Goal: Task Accomplishment & Management: Use online tool/utility

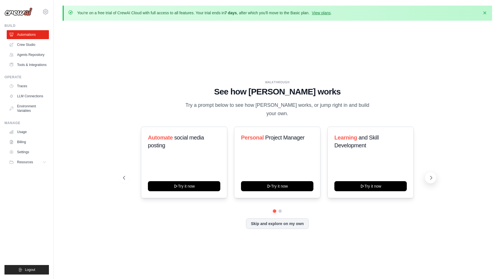
click at [432, 175] on icon at bounding box center [431, 178] width 6 height 6
click at [435, 172] on button at bounding box center [430, 177] width 11 height 11
click at [124, 175] on icon at bounding box center [124, 178] width 6 height 6
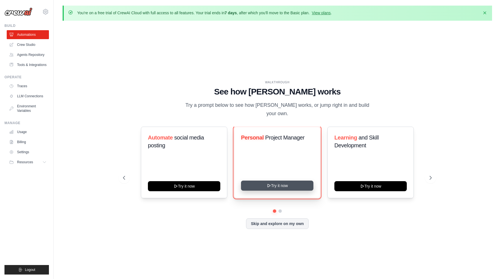
click at [282, 182] on button "Try it now" at bounding box center [277, 185] width 72 height 10
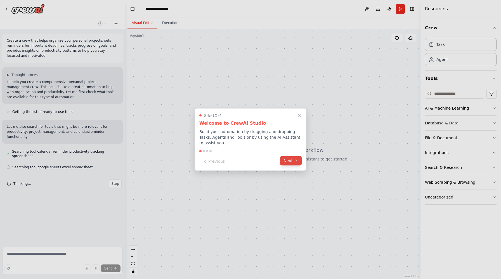
click at [285, 160] on button "Next" at bounding box center [291, 160] width 22 height 9
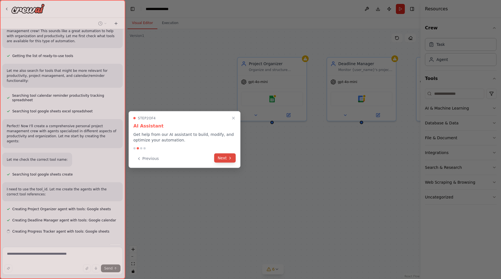
scroll to position [67, 0]
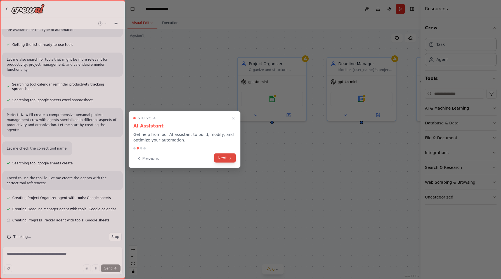
click at [230, 161] on button "Next" at bounding box center [225, 157] width 22 height 9
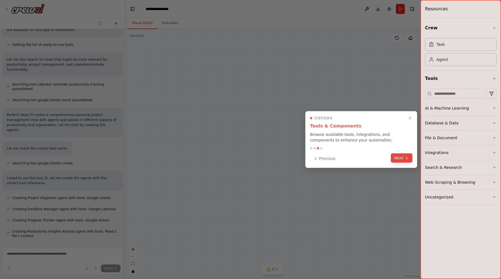
scroll to position [83, 0]
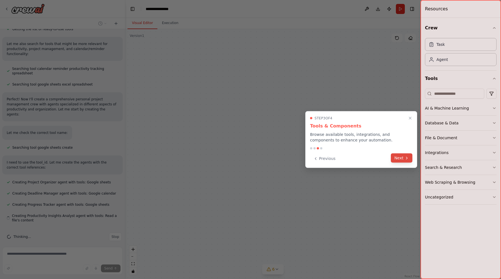
click at [411, 159] on button "Next" at bounding box center [402, 157] width 22 height 9
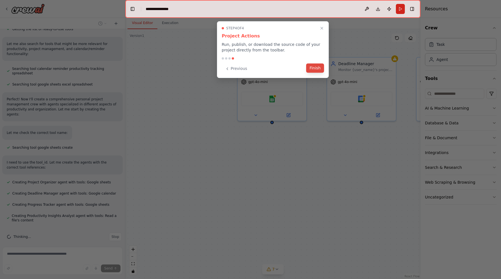
click at [313, 69] on button "Finish" at bounding box center [315, 67] width 18 height 9
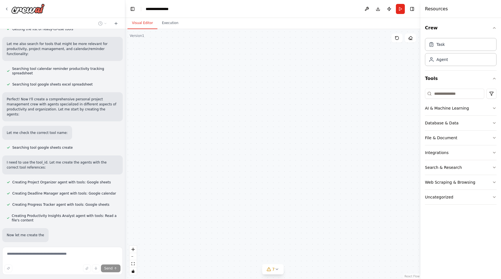
scroll to position [96, 0]
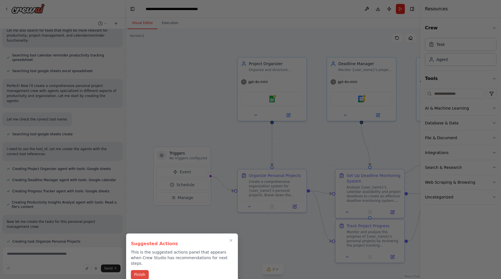
click at [139, 270] on button "Finish" at bounding box center [140, 274] width 18 height 9
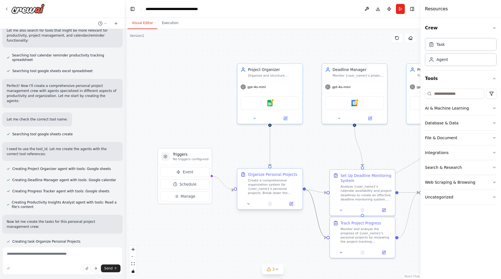
drag, startPoint x: 310, startPoint y: 198, endPoint x: 290, endPoint y: 195, distance: 20.7
click at [290, 195] on div ".deletable-edge-delete-btn { width: 20px; height: 20px; border: 0px solid #ffff…" at bounding box center [270, 155] width 279 height 236
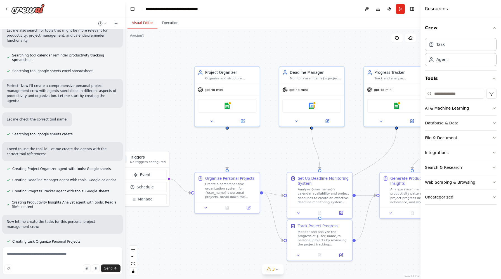
drag, startPoint x: 325, startPoint y: 153, endPoint x: 266, endPoint y: 160, distance: 59.4
click at [266, 160] on div ".deletable-edge-delete-btn { width: 20px; height: 20px; border: 0px solid #ffff…" at bounding box center [272, 154] width 295 height 250
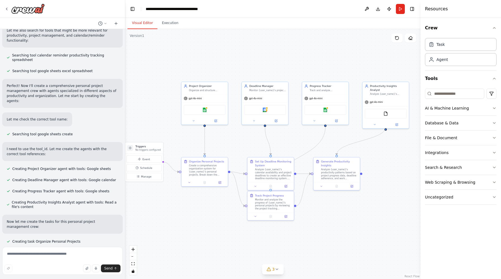
drag, startPoint x: 314, startPoint y: 155, endPoint x: 290, endPoint y: 141, distance: 27.8
click at [290, 141] on div ".deletable-edge-delete-btn { width: 20px; height: 20px; border: 0px solid #ffff…" at bounding box center [272, 154] width 295 height 250
click at [264, 97] on div "gpt-4o-mini" at bounding box center [264, 97] width 46 height 8
click at [266, 111] on img at bounding box center [264, 109] width 4 height 4
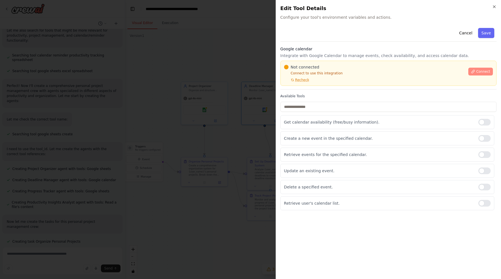
click at [481, 72] on span "Connect" at bounding box center [483, 71] width 14 height 4
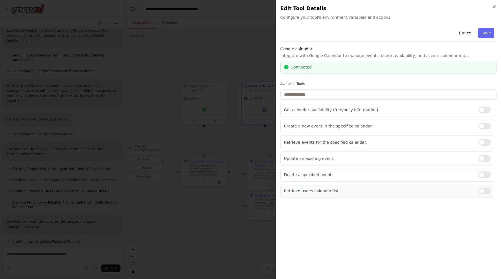
click at [485, 191] on div at bounding box center [484, 190] width 12 height 7
click at [487, 35] on button "Save" at bounding box center [486, 33] width 16 height 10
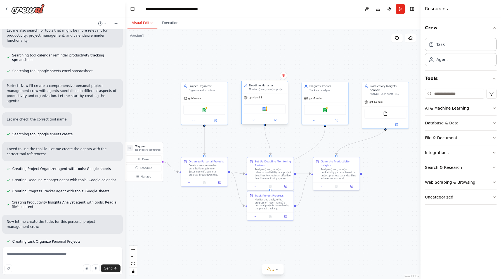
click at [267, 91] on div "Deadline Manager Monitor {user_name}'s project deadlines and create timely remi…" at bounding box center [264, 87] width 46 height 12
click at [439, 62] on div "Agent" at bounding box center [441, 59] width 11 height 6
click at [263, 63] on div ".deletable-edge-delete-btn { width: 20px; height: 20px; border: 0px solid #ffff…" at bounding box center [272, 154] width 295 height 250
click at [442, 64] on div "Agent" at bounding box center [461, 59] width 72 height 13
drag, startPoint x: 285, startPoint y: 69, endPoint x: 263, endPoint y: 44, distance: 34.0
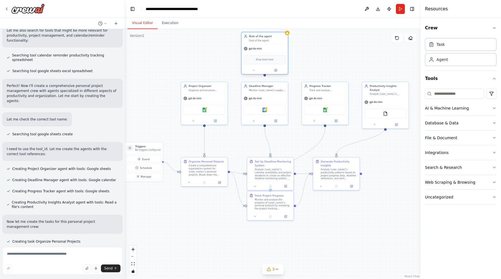
click at [263, 44] on div "Role of the agent Goal of the agent" at bounding box center [264, 38] width 46 height 12
click at [259, 50] on div "gpt-4o-mini" at bounding box center [253, 49] width 18 height 4
click at [257, 52] on div "gpt-4o-mini" at bounding box center [264, 48] width 46 height 8
click at [288, 34] on div at bounding box center [287, 33] width 4 height 4
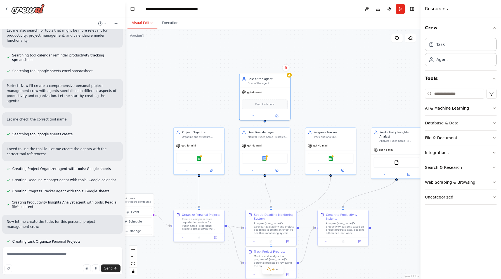
drag, startPoint x: 351, startPoint y: 38, endPoint x: 351, endPoint y: 81, distance: 42.7
click at [352, 81] on div ".deletable-edge-delete-btn { width: 20px; height: 20px; border: 0px solid #ffff…" at bounding box center [272, 154] width 295 height 250
click at [289, 77] on div "Agent Role of the agent has no task assigned Role of the agent Goal of the agen…" at bounding box center [264, 96] width 51 height 46
click at [253, 82] on div "Goal of the agent" at bounding box center [267, 82] width 40 height 3
click at [261, 81] on div "Goal of the agent" at bounding box center [267, 82] width 40 height 3
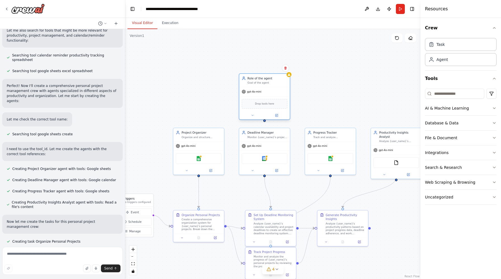
click at [269, 85] on div "Role of the agent Goal of the agent" at bounding box center [264, 80] width 51 height 13
click at [267, 105] on span "Drop tools here" at bounding box center [264, 104] width 19 height 4
click at [272, 104] on span "Drop tools here" at bounding box center [264, 104] width 19 height 4
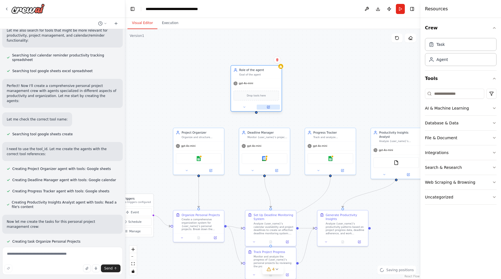
click at [270, 109] on icon at bounding box center [268, 106] width 3 height 3
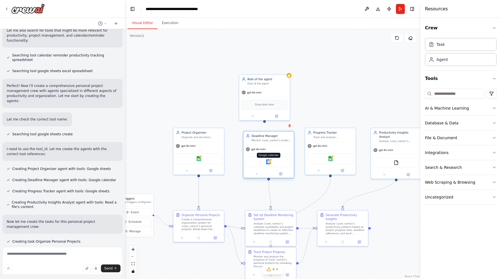
drag, startPoint x: 265, startPoint y: 160, endPoint x: 269, endPoint y: 163, distance: 5.4
click at [269, 163] on img at bounding box center [268, 161] width 5 height 5
click at [250, 109] on div "Drop tools here" at bounding box center [264, 103] width 51 height 15
click at [285, 71] on button at bounding box center [285, 67] width 7 height 7
click at [269, 65] on button "Confirm" at bounding box center [270, 68] width 20 height 7
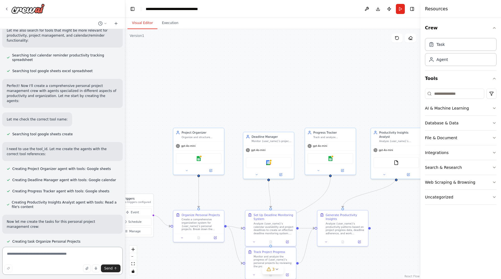
click at [54, 255] on textarea at bounding box center [62, 261] width 120 height 28
type textarea "**********"
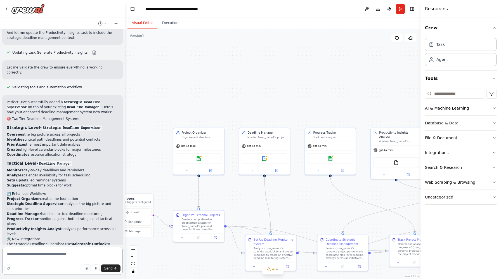
scroll to position [931, 0]
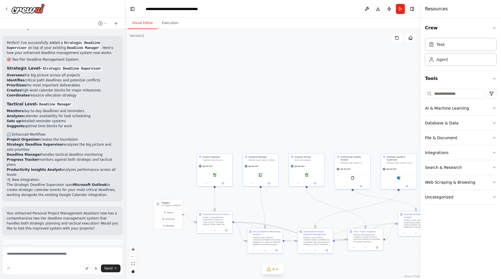
drag, startPoint x: 293, startPoint y: 231, endPoint x: 192, endPoint y: 217, distance: 101.6
click at [192, 217] on div ".deletable-edge-delete-btn { width: 20px; height: 20px; border: 0px solid #ffff…" at bounding box center [272, 154] width 295 height 250
drag, startPoint x: 265, startPoint y: 212, endPoint x: 218, endPoint y: 190, distance: 51.9
click at [219, 191] on div ".deletable-edge-delete-btn { width: 20px; height: 20px; border: 0px solid #ffff…" at bounding box center [272, 154] width 295 height 250
click at [277, 269] on icon at bounding box center [276, 269] width 4 height 4
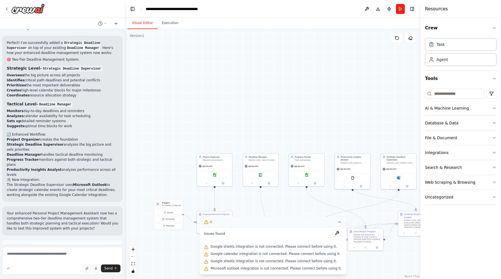
click at [337, 222] on icon at bounding box center [339, 222] width 4 height 4
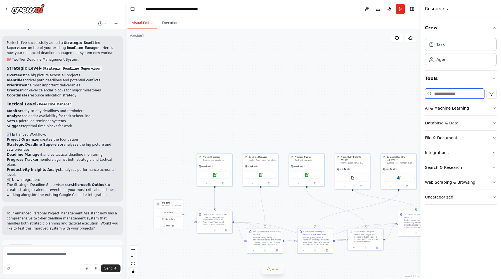
click at [444, 95] on input at bounding box center [454, 94] width 59 height 10
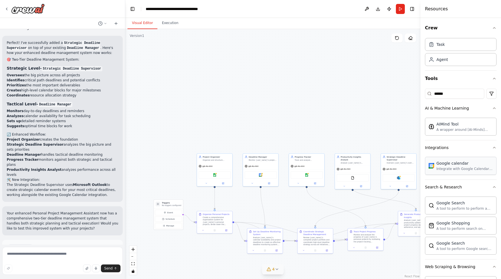
click at [457, 163] on div "Google calendar" at bounding box center [464, 163] width 56 height 6
click at [264, 168] on div "gpt-4o-mini" at bounding box center [260, 165] width 35 height 6
click at [265, 174] on img at bounding box center [262, 174] width 3 height 3
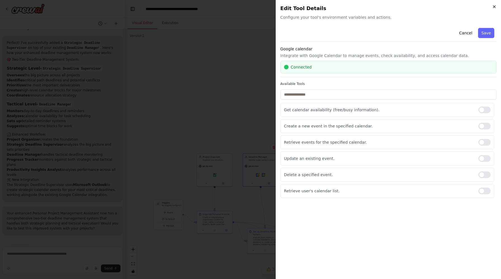
click at [494, 8] on icon "button" at bounding box center [494, 6] width 4 height 4
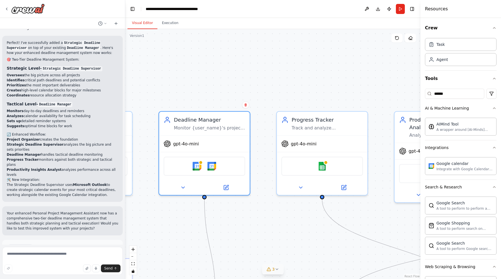
drag, startPoint x: 270, startPoint y: 180, endPoint x: 271, endPoint y: 122, distance: 57.6
click at [271, 122] on div ".deletable-edge-delete-btn { width: 20px; height: 20px; border: 0px solid #ffff…" at bounding box center [272, 154] width 295 height 250
click at [198, 166] on img at bounding box center [196, 164] width 9 height 9
click at [212, 167] on img at bounding box center [211, 164] width 9 height 9
click at [201, 166] on img at bounding box center [196, 164] width 9 height 9
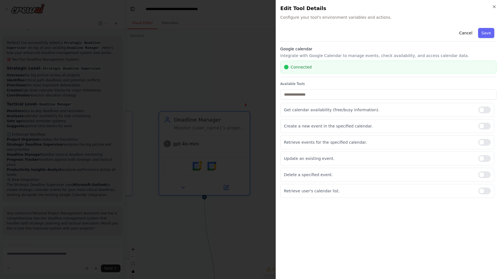
click at [321, 68] on div "Connected" at bounding box center [388, 67] width 209 height 6
click at [482, 142] on div at bounding box center [484, 142] width 12 height 7
click at [485, 151] on div "Get calendar availability (free/busy information). Create a new event in the sp…" at bounding box center [388, 150] width 216 height 95
click at [485, 156] on div at bounding box center [484, 158] width 12 height 7
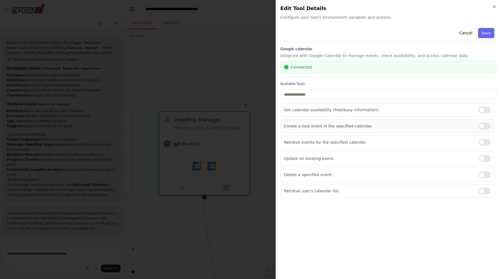
click at [483, 127] on div at bounding box center [484, 126] width 12 height 7
click at [482, 30] on button "Save" at bounding box center [486, 33] width 16 height 10
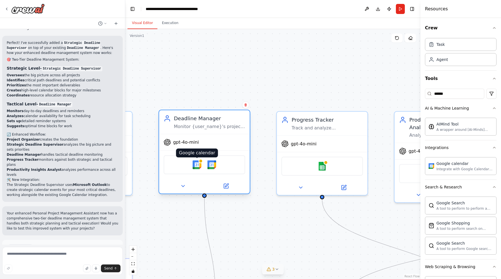
click at [194, 163] on img at bounding box center [196, 164] width 9 height 9
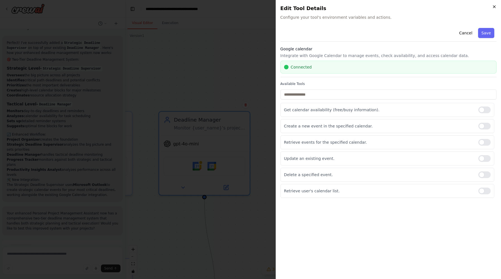
click at [493, 6] on icon "button" at bounding box center [494, 6] width 4 height 4
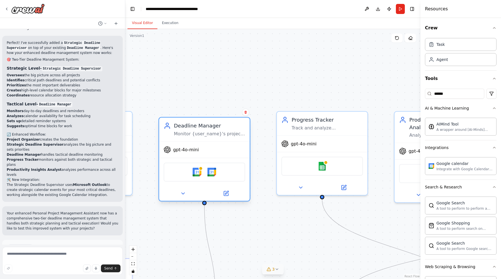
drag, startPoint x: 200, startPoint y: 166, endPoint x: 202, endPoint y: 170, distance: 4.6
click at [202, 170] on div "Google calendar Google calendar" at bounding box center [204, 171] width 82 height 19
type input "*"
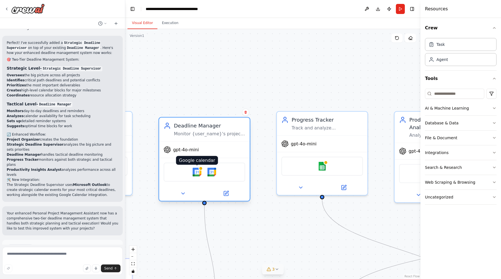
click at [195, 170] on img at bounding box center [196, 172] width 9 height 9
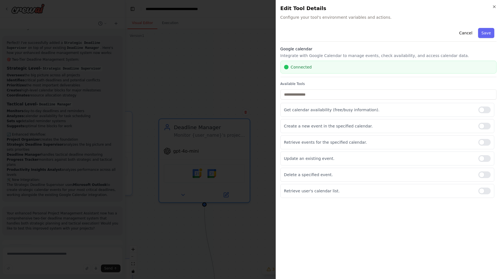
click at [499, 3] on div "Close Edit Tool Details Configure your tool's environment variables and actions…" at bounding box center [387, 139] width 225 height 279
click at [489, 6] on h2 "Edit Tool Details" at bounding box center [388, 8] width 216 height 8
click at [494, 7] on icon "button" at bounding box center [494, 7] width 2 height 2
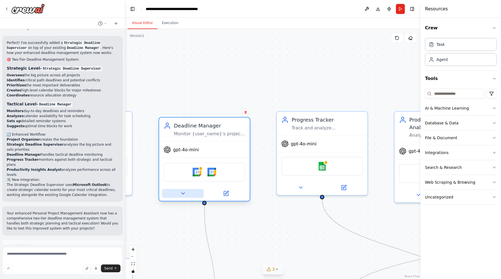
click at [182, 192] on icon at bounding box center [183, 193] width 6 height 6
click at [184, 193] on icon at bounding box center [183, 193] width 6 height 6
click at [182, 196] on icon at bounding box center [183, 193] width 6 height 6
click at [185, 192] on icon at bounding box center [183, 193] width 6 height 6
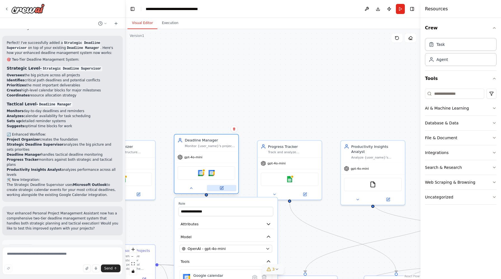
drag, startPoint x: 230, startPoint y: 198, endPoint x: 231, endPoint y: 185, distance: 12.6
click at [231, 186] on button at bounding box center [221, 188] width 29 height 6
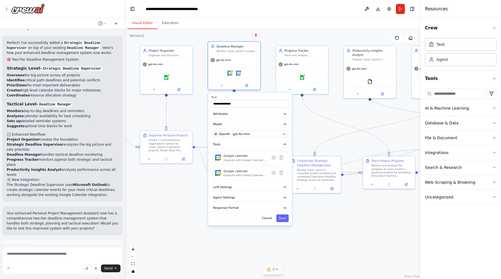
drag, startPoint x: 324, startPoint y: 233, endPoint x: 334, endPoint y: 125, distance: 108.6
click at [334, 125] on div ".deletable-edge-delete-btn { width: 20px; height: 20px; border: 0px solid #ffff…" at bounding box center [272, 154] width 295 height 250
click at [274, 172] on icon at bounding box center [274, 173] width 4 height 4
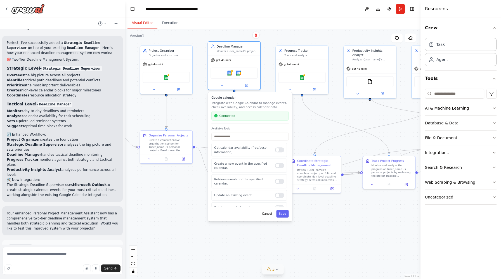
click at [270, 218] on div "Google calendar Integrate with Google Calendar to manage events, check availabi…" at bounding box center [250, 156] width 84 height 129
click at [268, 214] on button "Cancel" at bounding box center [266, 214] width 15 height 8
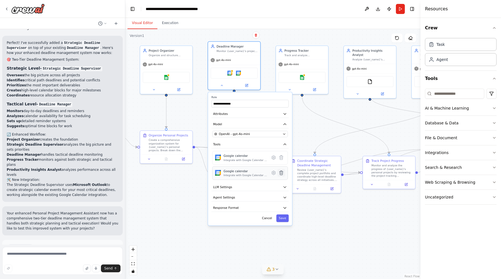
click at [281, 175] on icon at bounding box center [281, 173] width 4 height 4
click at [282, 174] on icon at bounding box center [281, 173] width 4 height 4
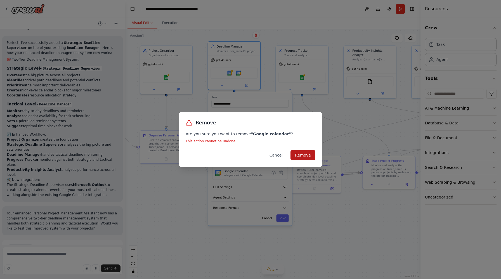
click at [303, 154] on button "Remove" at bounding box center [302, 155] width 25 height 10
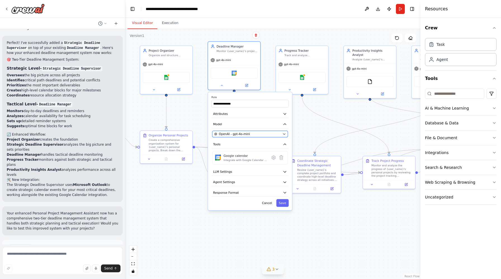
click at [264, 133] on div "OpenAI - gpt-4o-mini" at bounding box center [247, 134] width 66 height 4
click at [282, 134] on button "OpenAI - gpt-4o-mini" at bounding box center [249, 134] width 75 height 6
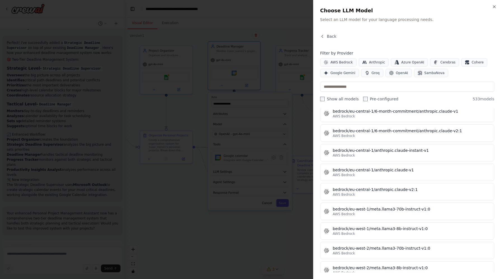
scroll to position [1522, 0]
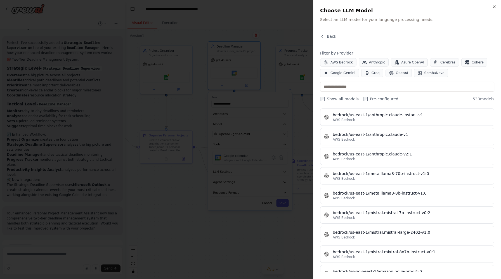
click at [266, 19] on div at bounding box center [250, 139] width 501 height 279
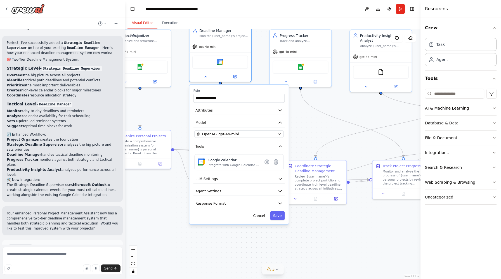
click at [326, 126] on div ".deletable-edge-delete-btn { width: 20px; height: 20px; border: 0px solid #ffff…" at bounding box center [272, 154] width 295 height 250
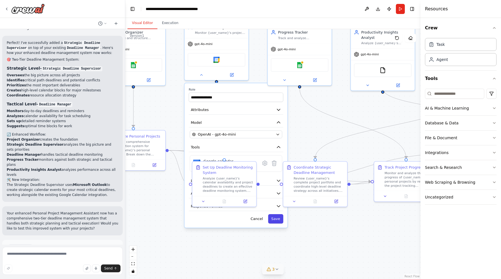
click at [281, 218] on button "Save" at bounding box center [275, 218] width 15 height 9
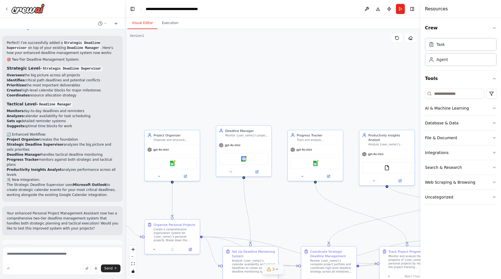
drag, startPoint x: 284, startPoint y: 124, endPoint x: 298, endPoint y: 210, distance: 86.6
click at [298, 211] on div ".deletable-edge-delete-btn { width: 20px; height: 20px; border: 0px solid #ffff…" at bounding box center [272, 154] width 295 height 250
drag, startPoint x: 272, startPoint y: 116, endPoint x: 242, endPoint y: 72, distance: 53.1
click at [242, 72] on div "gpt-4o-mini" at bounding box center [243, 73] width 55 height 10
click at [445, 92] on input at bounding box center [454, 94] width 59 height 10
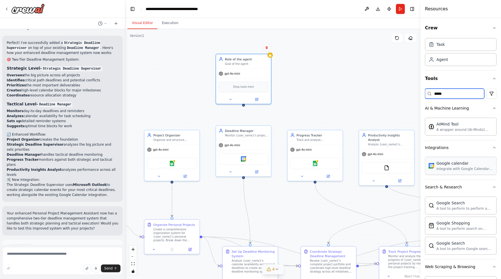
type input "*****"
click at [255, 89] on div "Google calendar" at bounding box center [243, 86] width 50 height 12
click at [244, 86] on img at bounding box center [243, 86] width 5 height 5
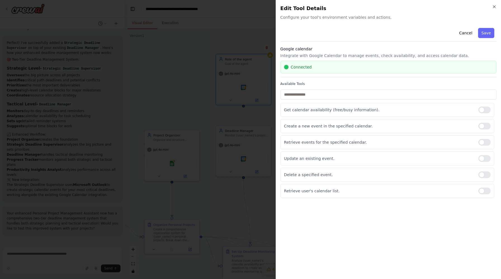
click at [368, 70] on div "Connected" at bounding box center [388, 67] width 209 height 6
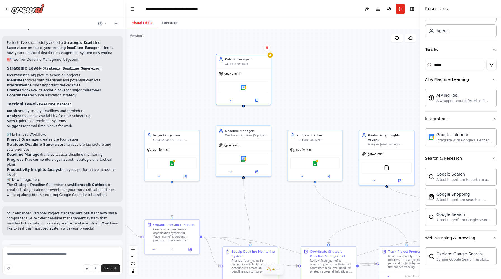
scroll to position [22, 0]
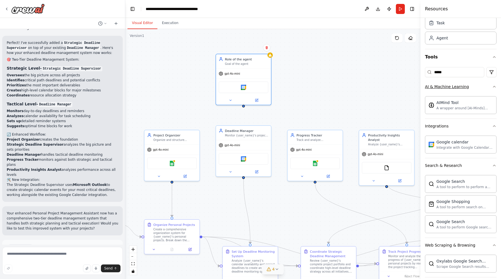
click at [491, 86] on button "AI & Machine Learning" at bounding box center [461, 86] width 72 height 15
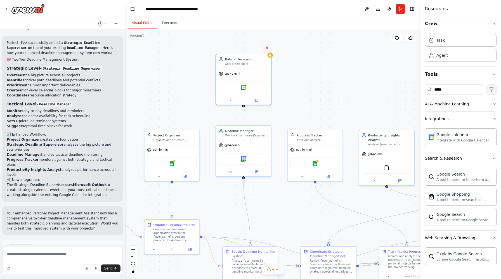
scroll to position [4, 0]
click at [454, 106] on div "AI & Machine Learning" at bounding box center [447, 104] width 44 height 6
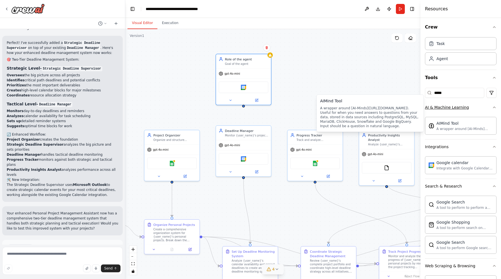
scroll to position [0, 0]
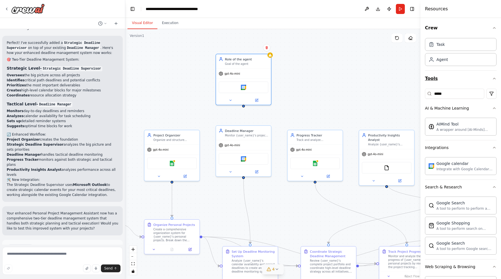
click at [479, 77] on button "Tools" at bounding box center [461, 79] width 72 height 16
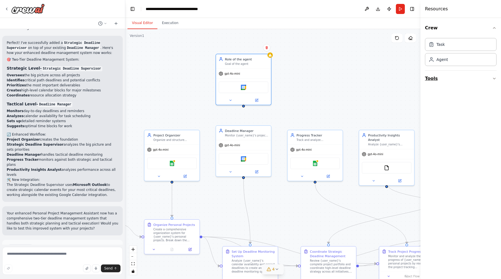
click at [479, 77] on button "Tools" at bounding box center [461, 79] width 72 height 16
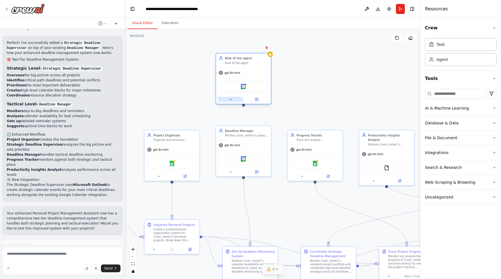
click at [234, 99] on button at bounding box center [230, 99] width 25 height 5
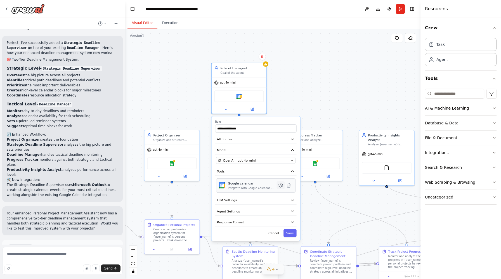
drag, startPoint x: 285, startPoint y: 177, endPoint x: 277, endPoint y: 191, distance: 16.9
click at [280, 188] on icon at bounding box center [280, 184] width 5 height 5
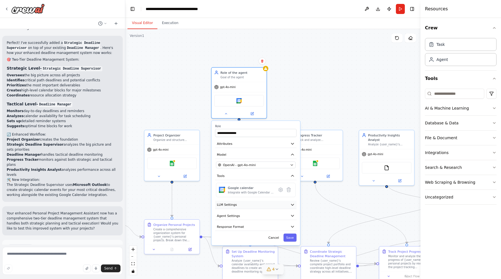
click at [256, 203] on button "LLM Settings" at bounding box center [255, 205] width 81 height 8
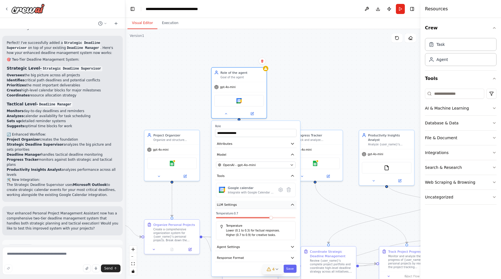
click at [257, 206] on button "LLM Settings" at bounding box center [255, 205] width 81 height 8
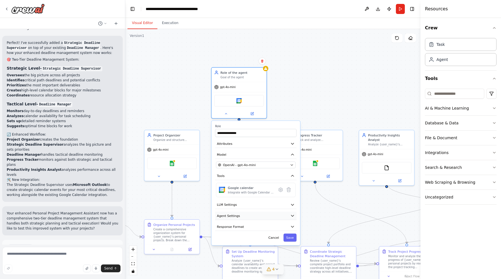
click at [254, 218] on button "Agent Settings" at bounding box center [255, 215] width 81 height 8
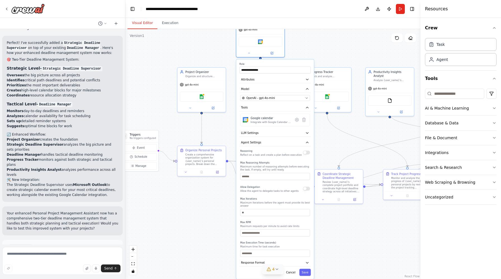
drag, startPoint x: 316, startPoint y: 222, endPoint x: 343, endPoint y: 141, distance: 85.6
click at [343, 141] on div ".deletable-edge-delete-btn { width: 20px; height: 20px; border: 0px solid #ffff…" at bounding box center [272, 154] width 295 height 250
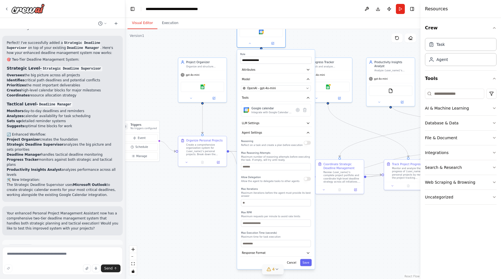
click at [331, 234] on div ".deletable-edge-delete-btn { width: 20px; height: 20px; border: 0px solid #ffff…" at bounding box center [272, 154] width 295 height 250
click at [308, 98] on icon "button" at bounding box center [308, 98] width 4 height 4
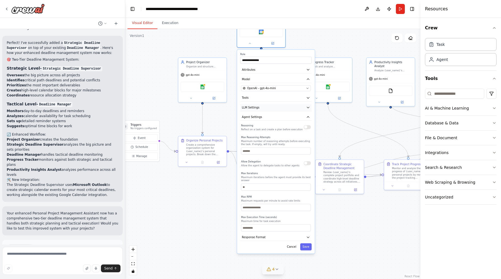
click at [307, 105] on icon "button" at bounding box center [308, 107] width 4 height 4
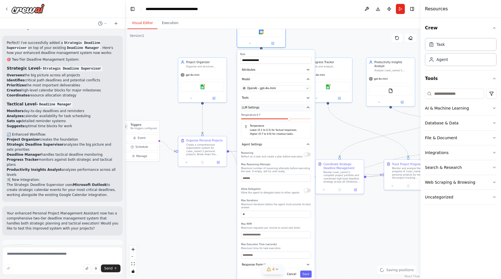
click at [307, 108] on icon "button" at bounding box center [308, 107] width 4 height 4
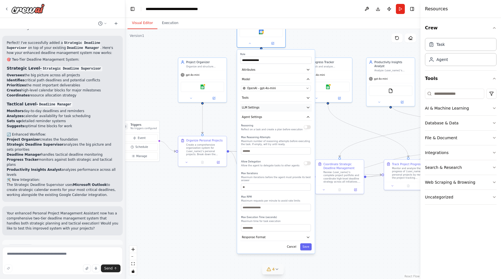
click at [307, 108] on icon "button" at bounding box center [308, 107] width 4 height 4
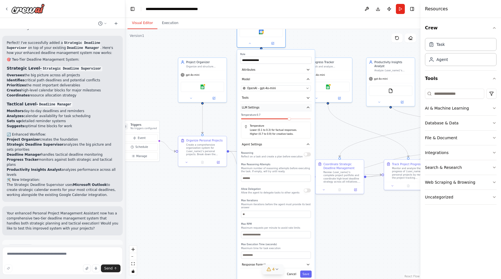
click at [307, 108] on icon "button" at bounding box center [308, 107] width 4 height 4
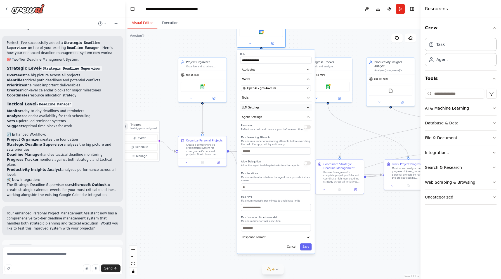
click at [307, 108] on icon "button" at bounding box center [308, 107] width 4 height 4
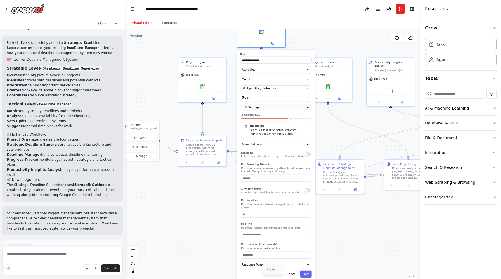
click at [307, 107] on icon "button" at bounding box center [308, 107] width 4 height 4
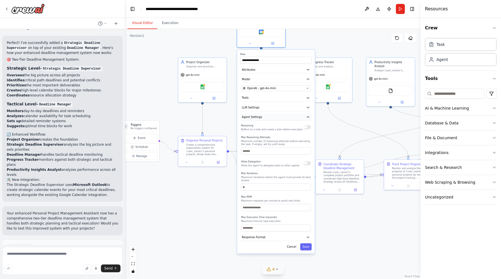
click at [309, 116] on icon "button" at bounding box center [308, 117] width 4 height 4
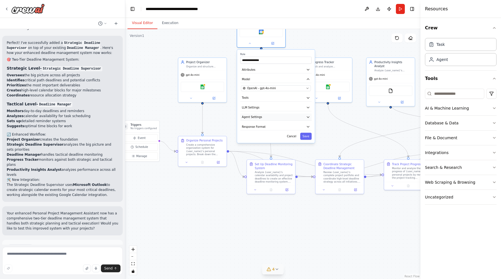
click at [308, 117] on icon "button" at bounding box center [308, 116] width 2 height 1
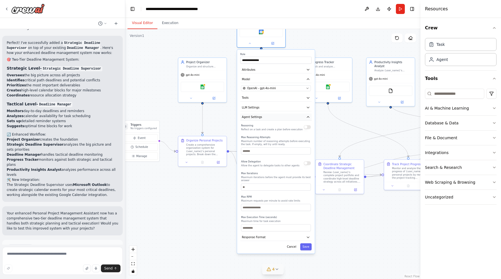
click at [308, 117] on icon "button" at bounding box center [308, 116] width 2 height 1
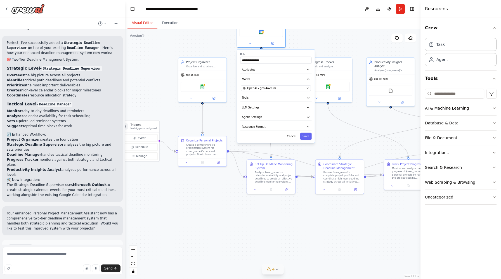
click at [307, 123] on div "**********" at bounding box center [276, 95] width 78 height 93
click at [307, 126] on icon "button" at bounding box center [308, 126] width 2 height 1
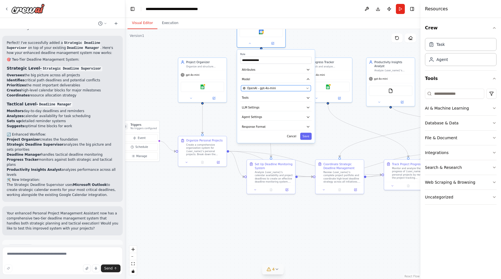
click at [306, 90] on button "OpenAI - gpt-4o-mini" at bounding box center [276, 88] width 70 height 6
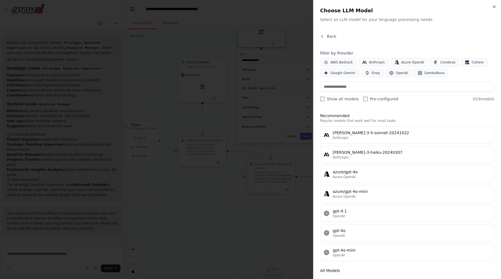
click at [289, 43] on div at bounding box center [250, 139] width 501 height 279
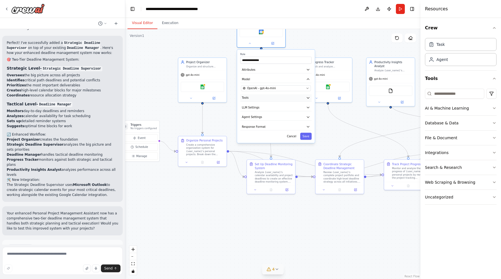
click at [299, 98] on button "Tools" at bounding box center [275, 97] width 71 height 7
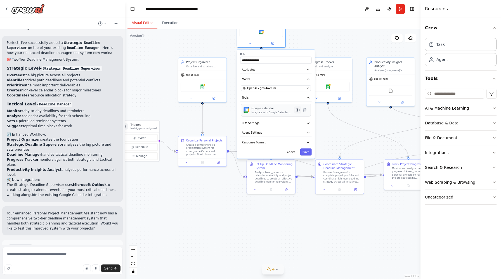
click at [297, 110] on icon at bounding box center [297, 109] width 1 height 1
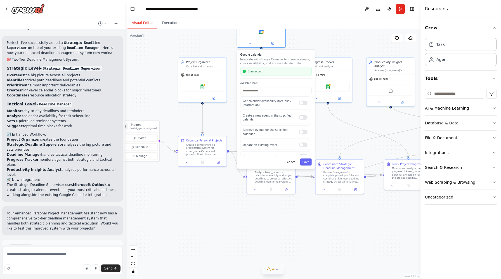
click at [293, 73] on div "Connected" at bounding box center [275, 71] width 66 height 4
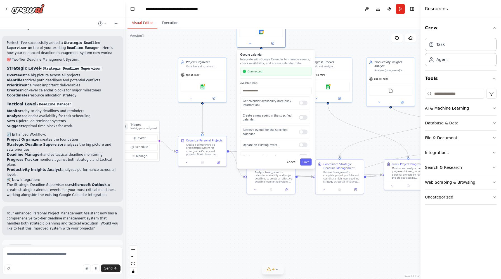
click at [293, 73] on div "Connected" at bounding box center [275, 71] width 66 height 4
click at [369, 9] on button at bounding box center [366, 9] width 9 height 10
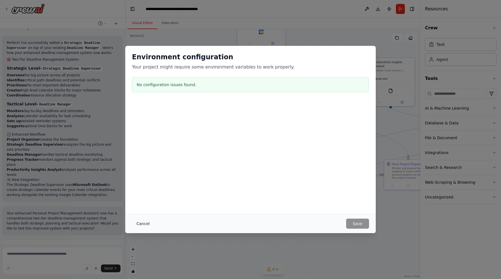
click at [145, 223] on button "Cancel" at bounding box center [143, 223] width 22 height 10
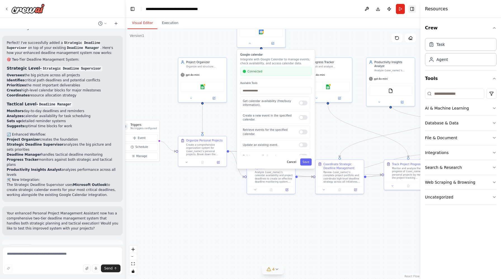
click at [411, 10] on button "Toggle Right Sidebar" at bounding box center [412, 9] width 8 height 8
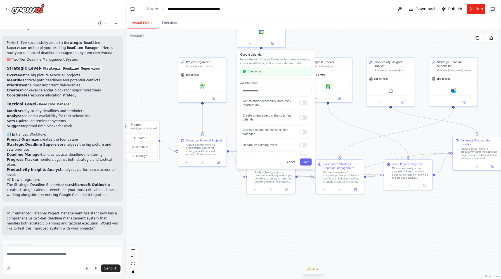
click at [495, 8] on button "Toggle Right Sidebar" at bounding box center [492, 9] width 8 height 8
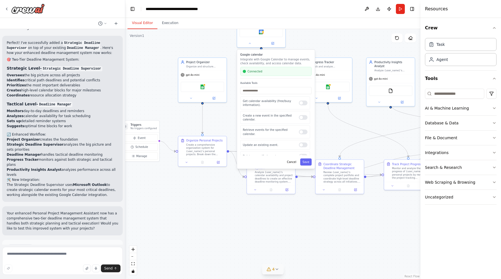
click at [376, 41] on div ".deletable-edge-delete-btn { width: 20px; height: 20px; border: 0px solid #ffff…" at bounding box center [272, 154] width 295 height 250
click at [332, 54] on div ".deletable-edge-delete-btn { width: 20px; height: 20px; border: 0px solid #ffff…" at bounding box center [272, 154] width 295 height 250
click at [334, 43] on div ".deletable-edge-delete-btn { width: 20px; height: 20px; border: 0px solid #ffff…" at bounding box center [272, 154] width 295 height 250
click at [291, 165] on div "Google calendar Integrate with Google Calendar to manage events, check availabi…" at bounding box center [276, 108] width 78 height 119
click at [292, 163] on button "Cancel" at bounding box center [291, 161] width 14 height 7
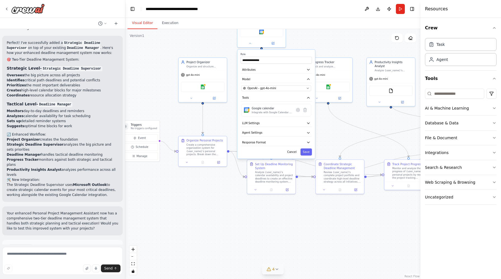
click at [328, 139] on div ".deletable-edge-delete-btn { width: 20px; height: 20px; border: 0px solid #ffff…" at bounding box center [272, 154] width 295 height 250
click at [289, 151] on button "Cancel" at bounding box center [292, 151] width 14 height 7
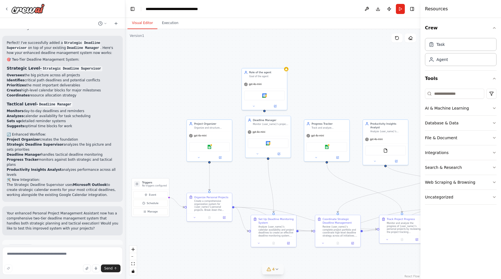
drag, startPoint x: 351, startPoint y: 47, endPoint x: 357, endPoint y: 111, distance: 64.8
click at [356, 111] on div ".deletable-edge-delete-btn { width: 20px; height: 20px; border: 0px solid #ffff…" at bounding box center [272, 154] width 295 height 250
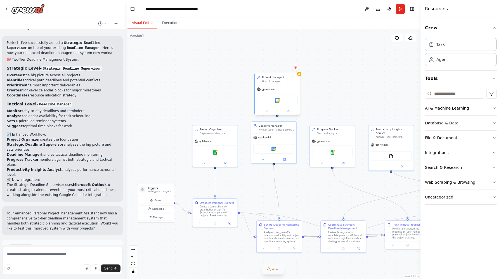
drag, startPoint x: 291, startPoint y: 88, endPoint x: 299, endPoint y: 88, distance: 7.8
click at [299, 88] on div "gpt-4o-mini" at bounding box center [276, 89] width 45 height 8
drag, startPoint x: 294, startPoint y: 91, endPoint x: 285, endPoint y: 90, distance: 9.2
click at [285, 90] on div "gpt-4o-mini" at bounding box center [266, 89] width 45 height 8
click at [281, 80] on div "Goal of the agent" at bounding box center [271, 81] width 35 height 3
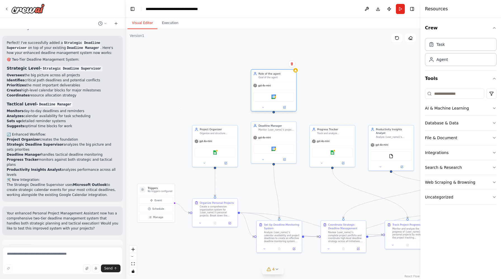
drag, startPoint x: 278, startPoint y: 82, endPoint x: 281, endPoint y: 79, distance: 4.8
click at [281, 79] on div "Goal of the agent" at bounding box center [275, 77] width 35 height 3
click at [273, 78] on div "Goal of the agent" at bounding box center [275, 77] width 35 height 3
click at [287, 106] on button at bounding box center [284, 107] width 21 height 4
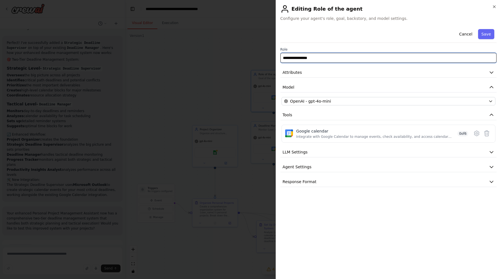
click at [324, 58] on input "**********" at bounding box center [388, 58] width 216 height 10
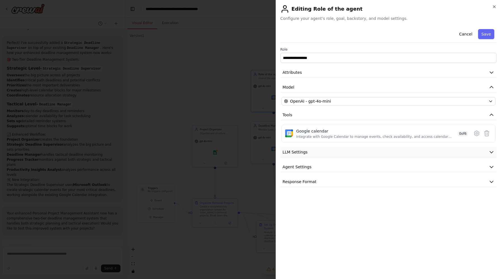
click at [452, 150] on button "LLM Settings" at bounding box center [388, 152] width 216 height 10
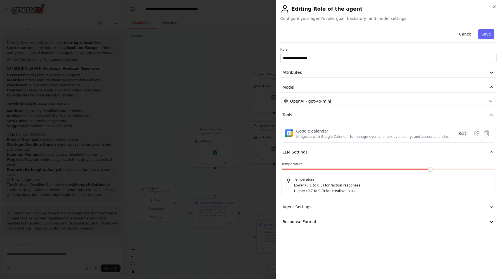
click at [425, 200] on div "**********" at bounding box center [388, 127] width 216 height 200
click at [425, 205] on button "Agent Settings" at bounding box center [388, 207] width 216 height 10
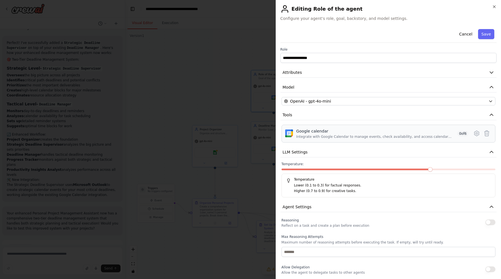
click at [459, 133] on span "0 of 6" at bounding box center [462, 134] width 11 height 6
click at [462, 133] on span "0 of 6" at bounding box center [462, 134] width 11 height 6
click at [459, 156] on button "LLM Settings" at bounding box center [388, 152] width 216 height 10
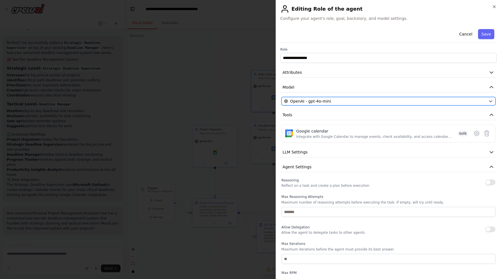
click at [455, 102] on div "OpenAI - gpt-4o-mini" at bounding box center [385, 101] width 202 height 6
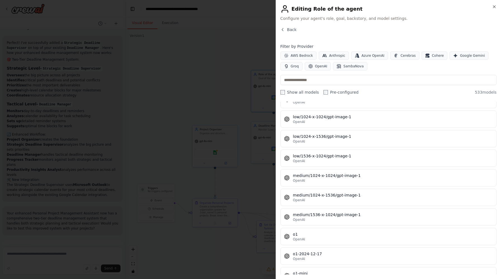
scroll to position [9411, 0]
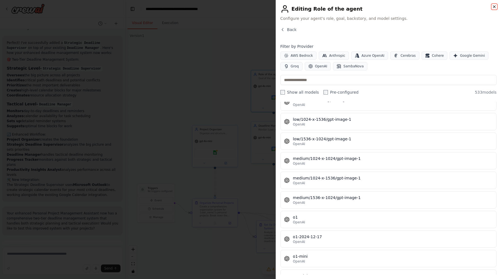
click at [494, 8] on icon "button" at bounding box center [494, 6] width 4 height 4
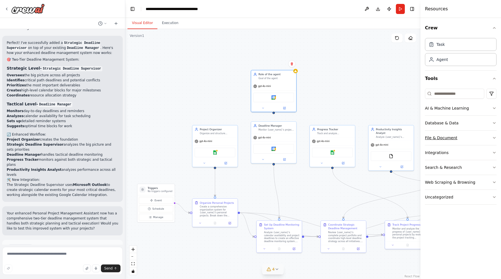
click at [482, 134] on button "File & Document" at bounding box center [461, 137] width 72 height 15
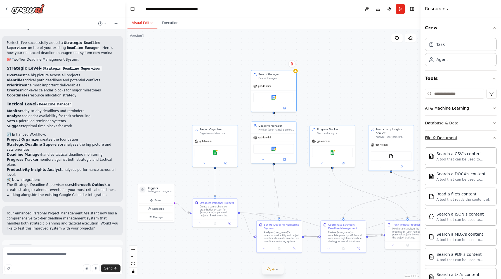
click at [482, 139] on button "File & Document" at bounding box center [461, 137] width 72 height 15
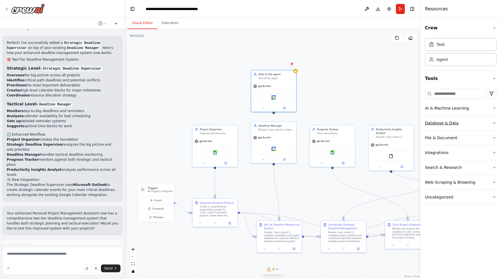
click at [480, 127] on button "Database & Data" at bounding box center [461, 123] width 72 height 15
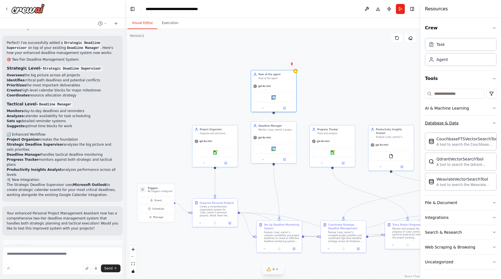
click at [483, 125] on button "Database & Data" at bounding box center [461, 123] width 72 height 15
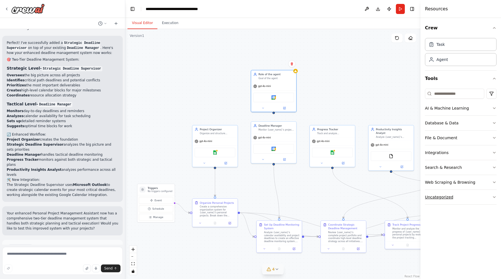
click at [472, 201] on button "Uncategorized" at bounding box center [461, 197] width 72 height 15
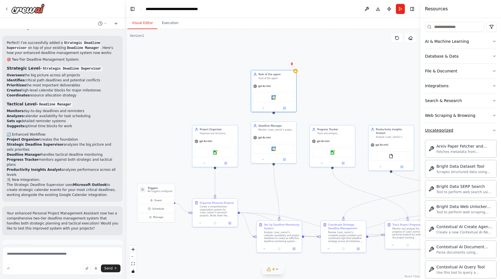
scroll to position [67, 0]
click at [477, 134] on button "Uncategorized" at bounding box center [461, 130] width 72 height 15
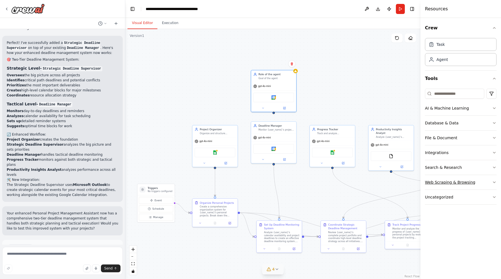
click at [479, 182] on button "Web Scraping & Browsing" at bounding box center [461, 182] width 72 height 15
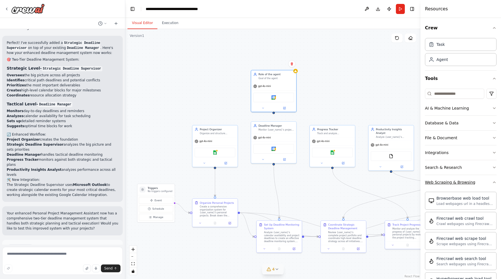
click at [479, 182] on button "Web Scraping & Browsing" at bounding box center [461, 182] width 72 height 15
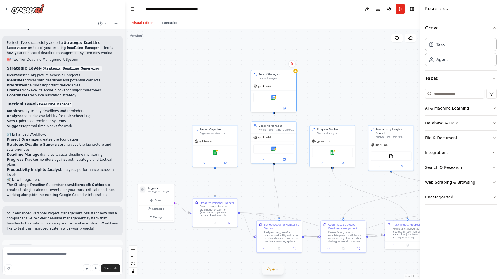
click at [479, 169] on button "Search & Research" at bounding box center [461, 167] width 72 height 15
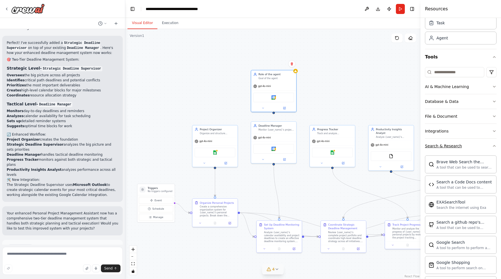
scroll to position [8, 0]
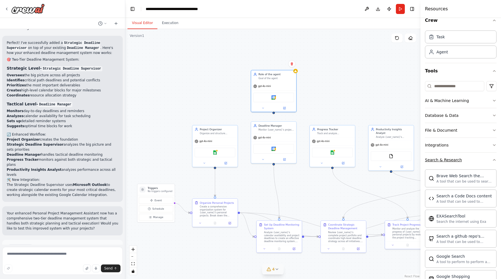
click at [471, 159] on button "Search & Research" at bounding box center [461, 160] width 72 height 15
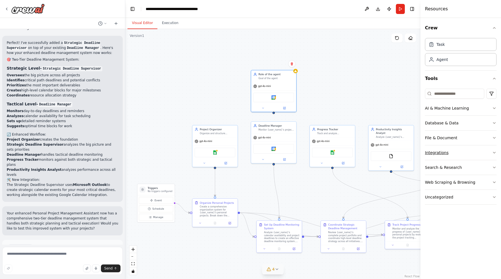
click at [478, 154] on button "Integrations" at bounding box center [461, 152] width 72 height 15
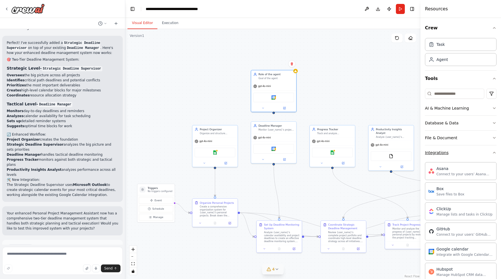
click at [478, 154] on button "Integrations" at bounding box center [461, 152] width 72 height 15
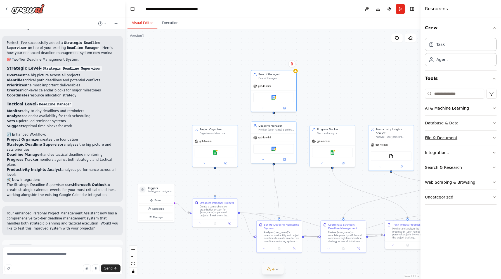
click at [479, 139] on button "File & Document" at bounding box center [461, 137] width 72 height 15
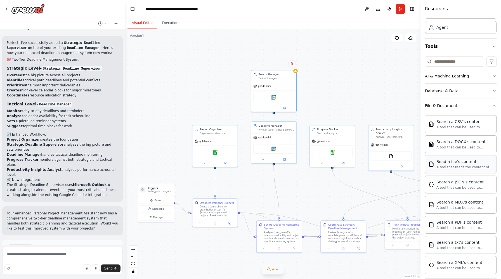
scroll to position [22, 0]
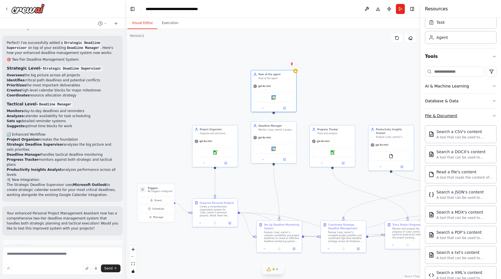
click at [481, 119] on button "File & Document" at bounding box center [461, 115] width 72 height 15
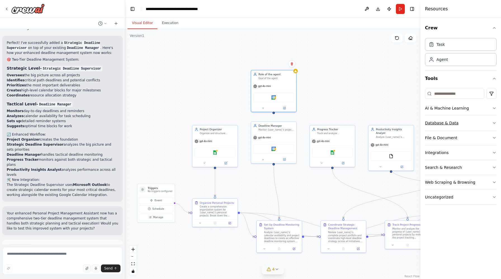
click at [480, 125] on button "Database & Data" at bounding box center [461, 123] width 72 height 15
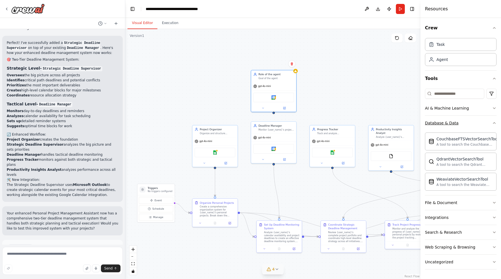
click at [480, 125] on button "Database & Data" at bounding box center [461, 123] width 72 height 15
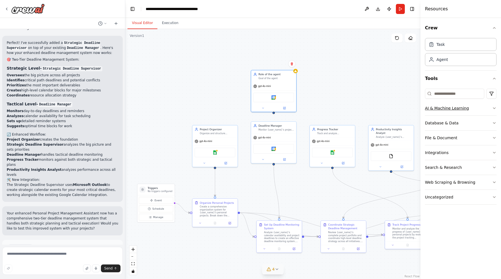
click at [486, 111] on button "AI & Machine Learning" at bounding box center [461, 108] width 72 height 15
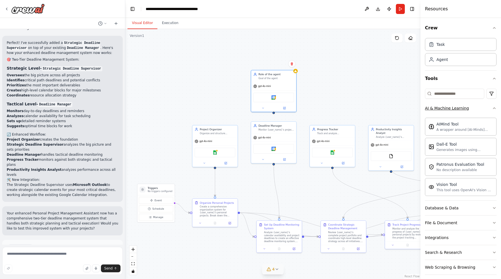
click at [490, 109] on button "AI & Machine Learning" at bounding box center [461, 108] width 72 height 15
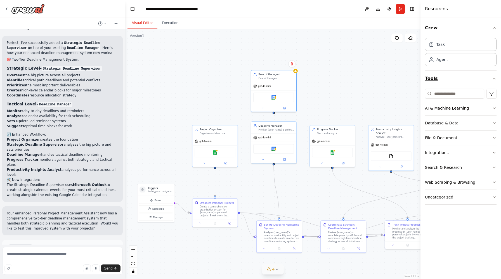
click at [488, 78] on button "Tools" at bounding box center [461, 79] width 72 height 16
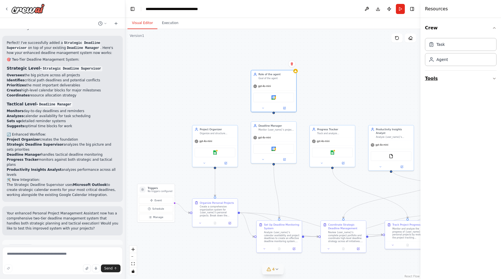
click at [488, 78] on button "Tools" at bounding box center [461, 79] width 72 height 16
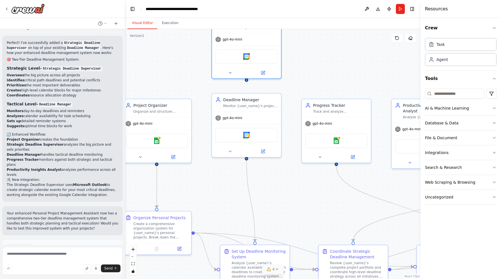
drag, startPoint x: 375, startPoint y: 89, endPoint x: 322, endPoint y: 70, distance: 56.4
click at [323, 70] on div ".deletable-edge-delete-btn { width: 20px; height: 20px; border: 0px solid #ffff…" at bounding box center [272, 154] width 295 height 250
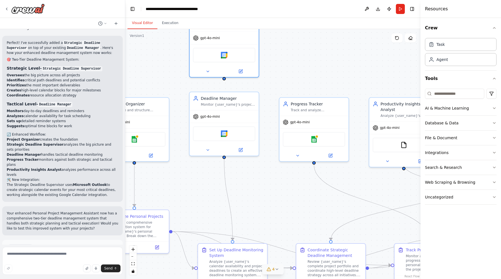
drag, startPoint x: 332, startPoint y: 75, endPoint x: 311, endPoint y: 75, distance: 21.2
click at [311, 75] on div ".deletable-edge-delete-btn { width: 20px; height: 20px; border: 0px solid #ffff…" at bounding box center [272, 154] width 295 height 250
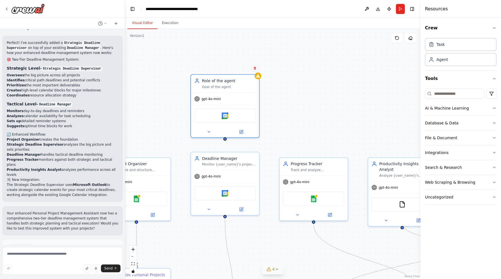
drag, startPoint x: 306, startPoint y: 41, endPoint x: 307, endPoint y: 101, distance: 60.1
click at [308, 102] on div ".deletable-edge-delete-btn { width: 20px; height: 20px; border: 0px solid #ffff…" at bounding box center [272, 154] width 295 height 250
click at [242, 116] on div "Google calendar" at bounding box center [224, 114] width 61 height 14
click at [256, 71] on div "Confirm" at bounding box center [254, 68] width 7 height 7
click at [253, 69] on icon at bounding box center [254, 67] width 3 height 3
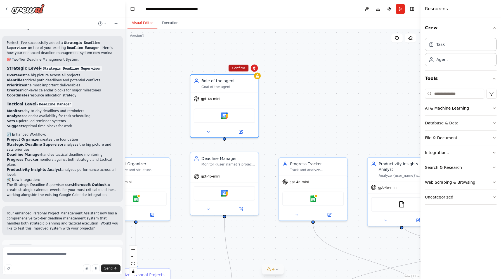
click at [238, 70] on button "Confirm" at bounding box center [238, 68] width 20 height 7
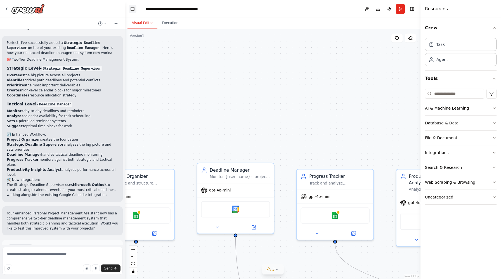
click at [132, 9] on button "Toggle Left Sidebar" at bounding box center [133, 9] width 8 height 8
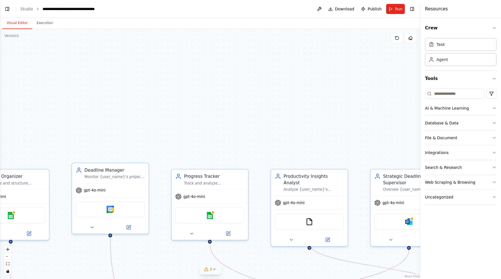
click at [111, 7] on header "**********" at bounding box center [210, 9] width 420 height 18
click at [109, 7] on header "**********" at bounding box center [210, 9] width 420 height 18
click at [109, 9] on icon "breadcrumb" at bounding box center [110, 9] width 4 height 4
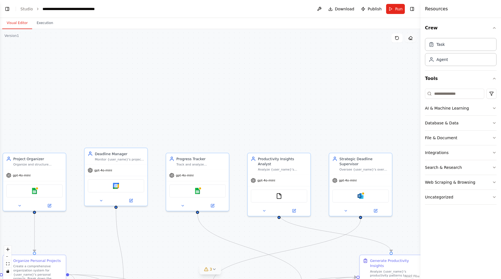
click at [410, 39] on icon at bounding box center [410, 39] width 2 height 2
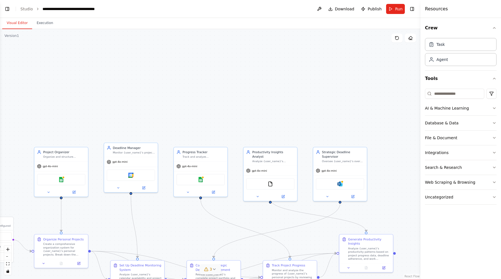
click at [6, 8] on button "Toggle Left Sidebar" at bounding box center [7, 9] width 8 height 8
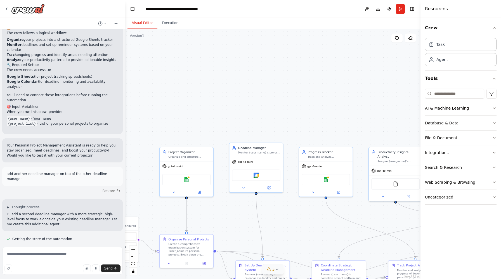
scroll to position [423, 0]
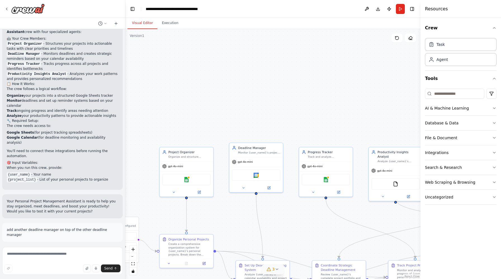
click at [296, 73] on div ".deletable-edge-delete-btn { width: 20px; height: 20px; border: 0px solid #ffff…" at bounding box center [272, 154] width 295 height 250
click at [369, 9] on button at bounding box center [366, 9] width 9 height 10
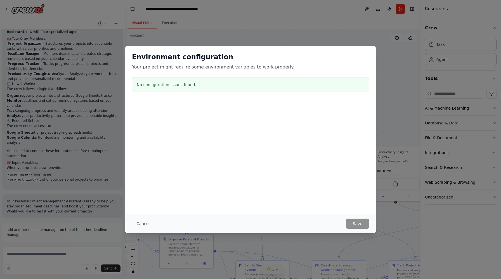
click at [367, 8] on div "Environment configuration Your project might require some environment variables…" at bounding box center [250, 139] width 501 height 279
click at [139, 223] on button "Cancel" at bounding box center [143, 223] width 22 height 10
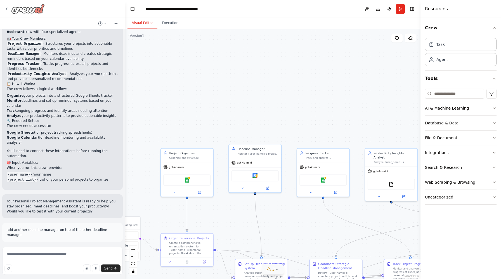
click at [5, 8] on icon at bounding box center [6, 9] width 4 height 4
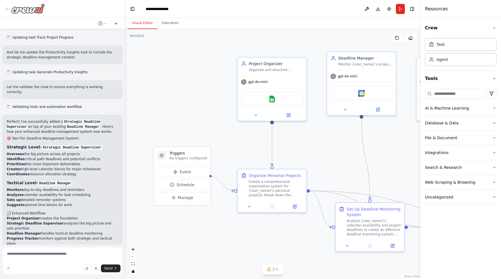
scroll to position [876, 0]
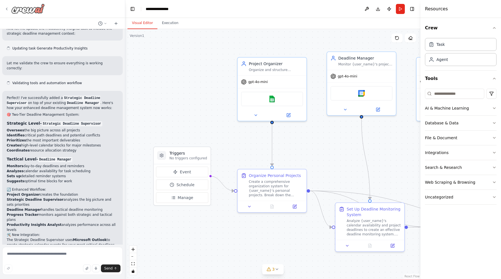
click at [8, 7] on icon at bounding box center [6, 9] width 4 height 4
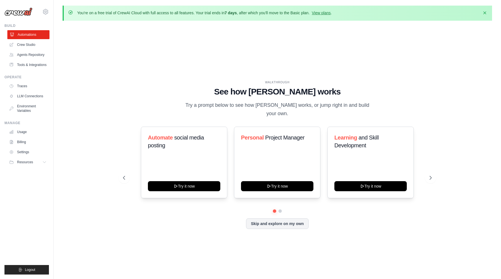
click at [36, 34] on link "Automations" at bounding box center [28, 34] width 42 height 9
click at [430, 176] on icon at bounding box center [431, 177] width 2 height 3
click at [272, 134] on span "Project Manager" at bounding box center [284, 137] width 39 height 6
click at [261, 134] on span "Personal" at bounding box center [252, 137] width 23 height 6
click at [257, 134] on span "Personal" at bounding box center [252, 137] width 23 height 6
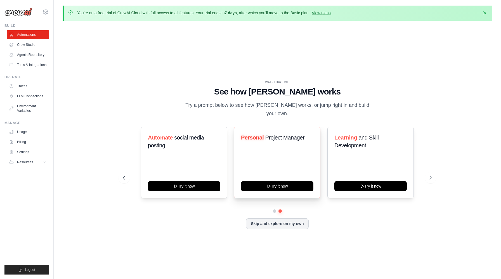
click at [257, 134] on span "Personal" at bounding box center [252, 137] width 23 height 6
click at [36, 34] on link "Automations" at bounding box center [28, 34] width 42 height 9
click at [34, 53] on link "Agents Repository" at bounding box center [28, 54] width 42 height 9
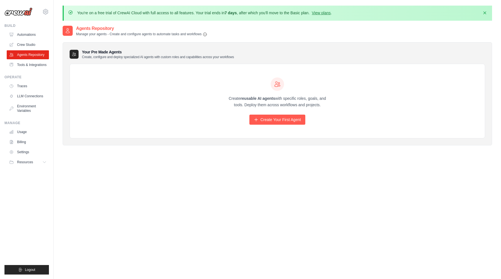
click at [35, 70] on ul "Build Automations Crew Studio Agents Repository Tools & Integrations" at bounding box center [26, 148] width 44 height 251
click at [35, 65] on link "Tools & Integrations" at bounding box center [28, 64] width 42 height 9
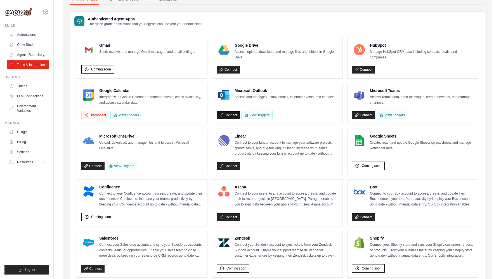
scroll to position [279, 0]
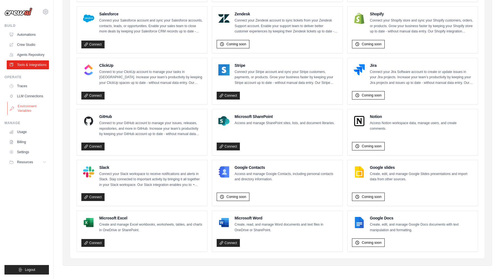
click at [25, 105] on link "Environment Variables" at bounding box center [28, 108] width 42 height 13
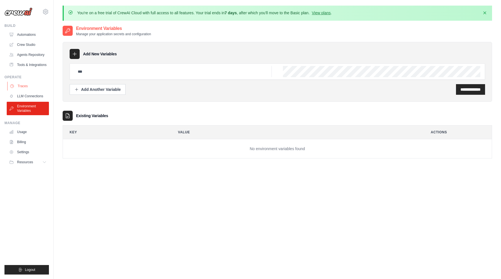
click at [28, 88] on link "Traces" at bounding box center [28, 86] width 42 height 9
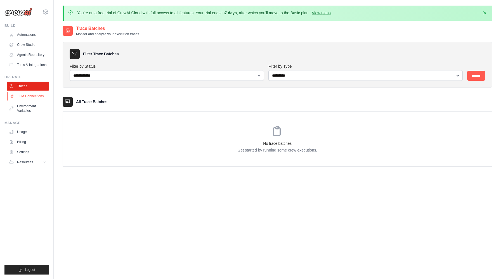
click at [30, 95] on link "LLM Connections" at bounding box center [28, 96] width 42 height 9
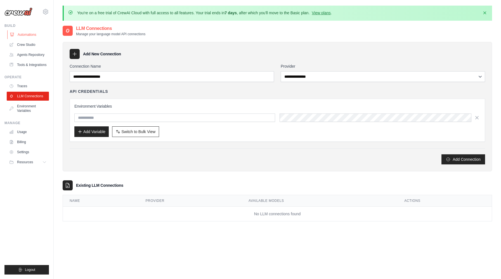
click at [22, 37] on link "Automations" at bounding box center [28, 34] width 42 height 9
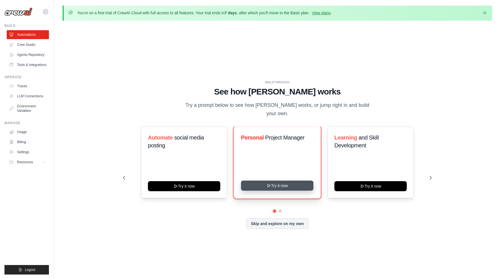
click at [284, 180] on button "Try it now" at bounding box center [277, 185] width 72 height 10
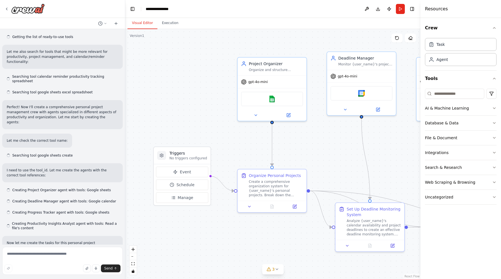
scroll to position [270, 0]
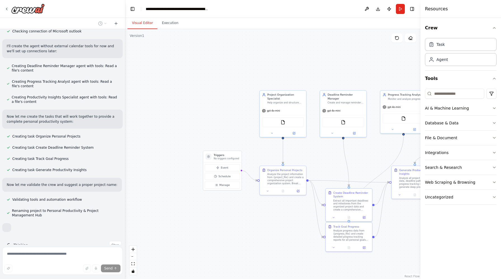
scroll to position [303, 0]
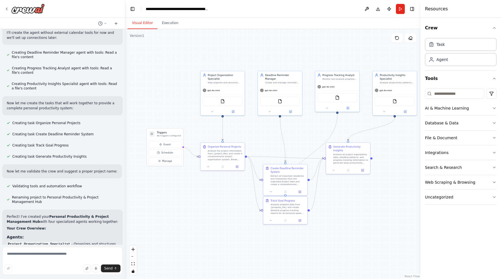
drag, startPoint x: 339, startPoint y: 163, endPoint x: 276, endPoint y: 141, distance: 66.7
click at [276, 141] on div ".deletable-edge-delete-btn { width: 20px; height: 20px; border: 0px solid #ffff…" at bounding box center [272, 154] width 295 height 250
click at [275, 99] on div "FileReadTool" at bounding box center [280, 100] width 40 height 9
click at [285, 97] on div "FileReadTool" at bounding box center [280, 100] width 40 height 9
click at [395, 103] on div "FileReadTool" at bounding box center [395, 100] width 40 height 9
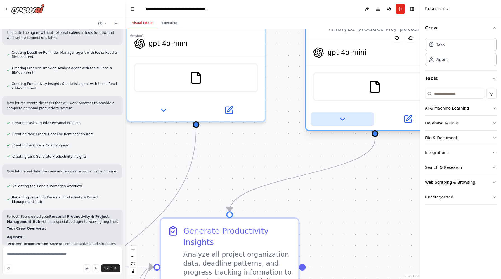
click at [343, 119] on icon at bounding box center [342, 119] width 4 height 2
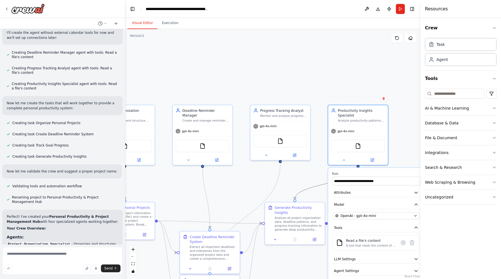
click at [304, 187] on div ".deletable-edge-delete-btn { width: 20px; height: 20px; border: 0px solid #ffff…" at bounding box center [272, 154] width 295 height 250
click at [304, 189] on icon "Edge from e9336690-73ae-467e-92be-b2091650d426 to d2197de5-0d5b-40c3-bac5-b2bb3…" at bounding box center [326, 183] width 63 height 31
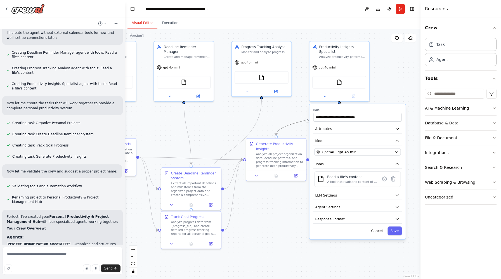
drag, startPoint x: 304, startPoint y: 177, endPoint x: 286, endPoint y: 114, distance: 65.3
click at [286, 113] on div ".deletable-edge-delete-btn { width: 20px; height: 20px; border: 0px solid #ffff…" at bounding box center [272, 154] width 295 height 250
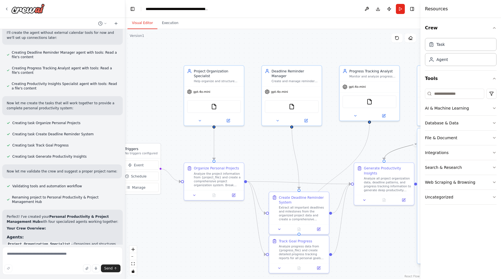
drag, startPoint x: 206, startPoint y: 114, endPoint x: 332, endPoint y: 140, distance: 128.1
click at [330, 140] on div ".deletable-edge-delete-btn { width: 20px; height: 20px; border: 0px solid #ffff…" at bounding box center [272, 154] width 295 height 250
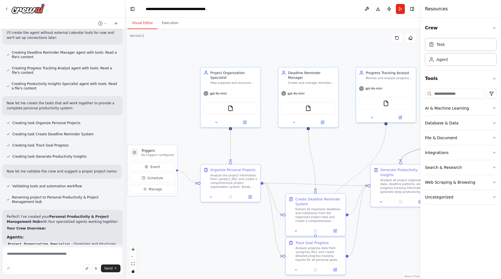
click at [278, 160] on div ".deletable-edge-delete-btn { width: 20px; height: 20px; border: 0px solid #ffff…" at bounding box center [272, 154] width 295 height 250
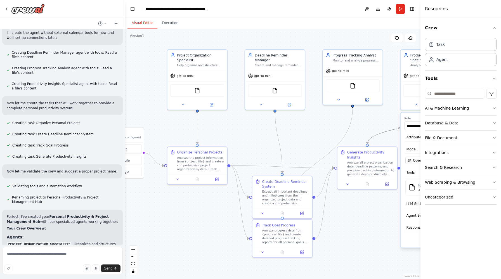
drag, startPoint x: 334, startPoint y: 155, endPoint x: 302, endPoint y: 138, distance: 36.4
click at [301, 138] on div ".deletable-edge-delete-btn { width: 20px; height: 20px; border: 0px solid #ffff…" at bounding box center [272, 154] width 295 height 250
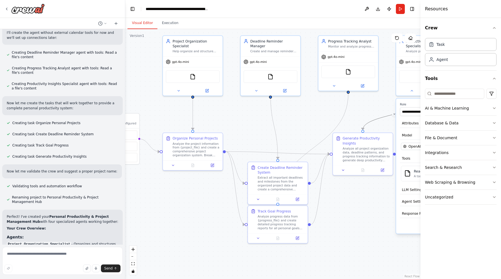
drag, startPoint x: 346, startPoint y: 219, endPoint x: 340, endPoint y: 205, distance: 15.0
click at [340, 205] on div ".deletable-edge-delete-btn { width: 20px; height: 20px; border: 0px solid #ffff…" at bounding box center [272, 154] width 295 height 250
click at [172, 25] on button "Execution" at bounding box center [169, 23] width 25 height 12
click at [143, 21] on button "Visual Editor" at bounding box center [142, 23] width 30 height 12
click at [348, 74] on div "FileReadTool" at bounding box center [348, 71] width 54 height 13
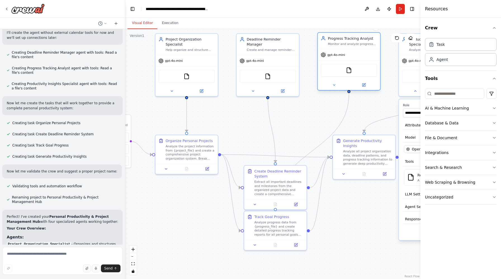
click at [344, 69] on div "FileReadTool" at bounding box center [348, 70] width 56 height 13
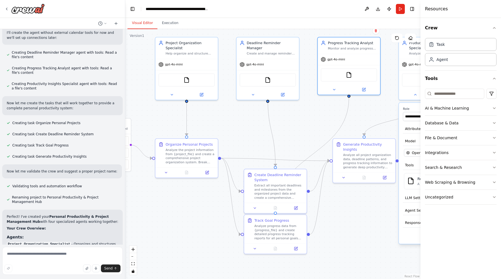
drag, startPoint x: 295, startPoint y: 113, endPoint x: 295, endPoint y: 150, distance: 37.7
click at [295, 150] on div ".deletable-edge-delete-btn { width: 20px; height: 20px; border: 0px solid #ffff…" at bounding box center [272, 154] width 295 height 250
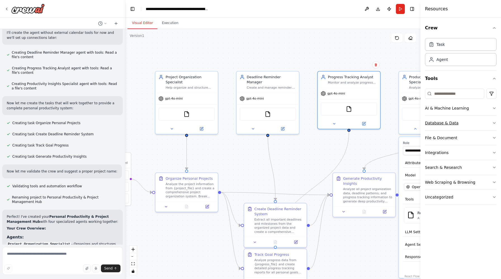
click at [469, 120] on button "Database & Data" at bounding box center [461, 123] width 72 height 15
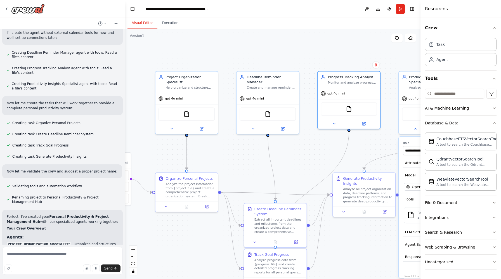
click at [463, 123] on button "Database & Data" at bounding box center [461, 123] width 72 height 15
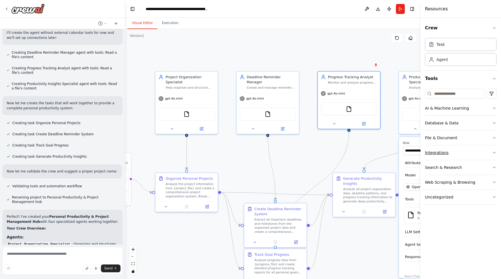
click at [470, 153] on button "Integrations" at bounding box center [461, 152] width 72 height 15
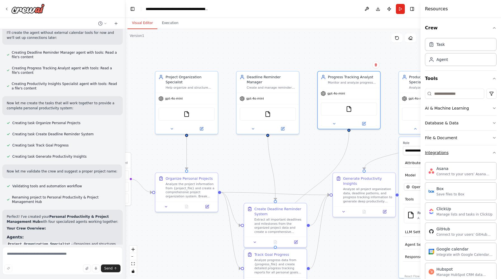
click at [470, 151] on button "Integrations" at bounding box center [461, 152] width 72 height 15
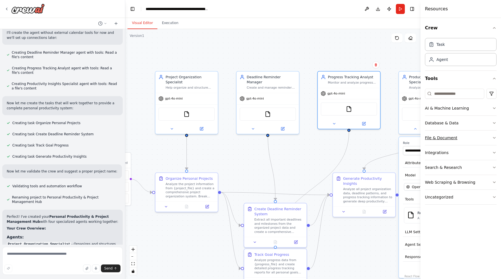
click at [467, 134] on button "File & Document" at bounding box center [461, 137] width 72 height 15
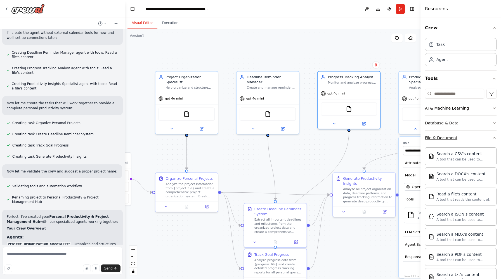
click at [468, 137] on button "File & Document" at bounding box center [461, 137] width 72 height 15
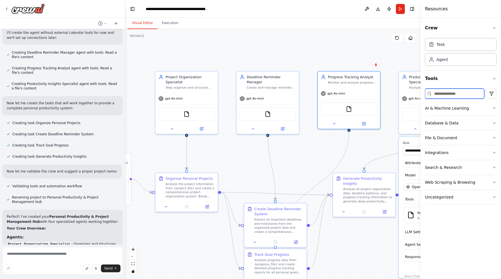
click at [451, 95] on input at bounding box center [454, 94] width 59 height 10
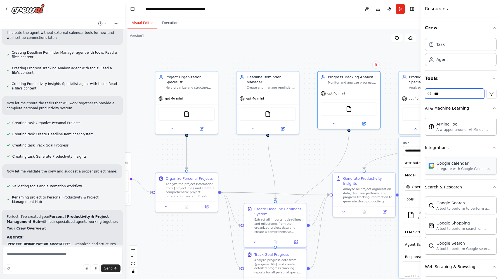
type input "***"
click at [261, 110] on img at bounding box center [263, 113] width 6 height 6
click at [253, 125] on button at bounding box center [252, 128] width 29 height 6
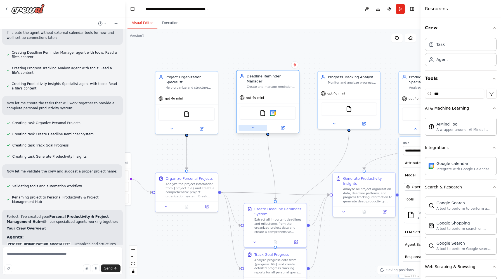
click at [255, 125] on button at bounding box center [252, 128] width 29 height 6
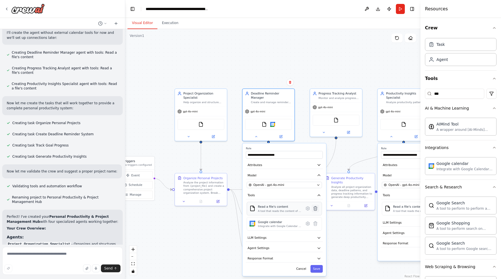
click at [316, 206] on icon at bounding box center [314, 208] width 3 height 4
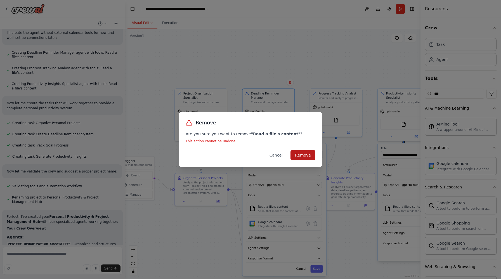
click at [308, 156] on button "Remove" at bounding box center [302, 155] width 25 height 10
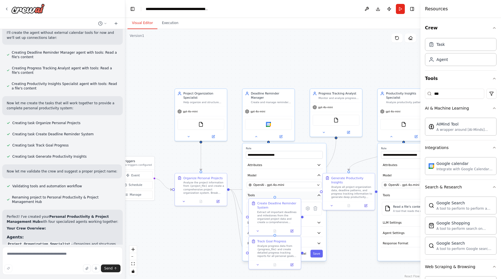
click at [304, 191] on button "Tools" at bounding box center [284, 195] width 77 height 8
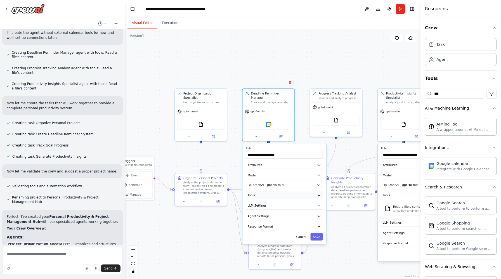
click at [307, 191] on button "Tools" at bounding box center [284, 195] width 77 height 8
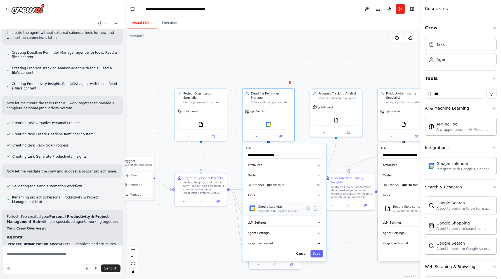
click at [299, 209] on div "Integrate with Google Calendar to manage events, check availability, and access…" at bounding box center [280, 210] width 44 height 3
click at [307, 206] on icon at bounding box center [308, 208] width 4 height 4
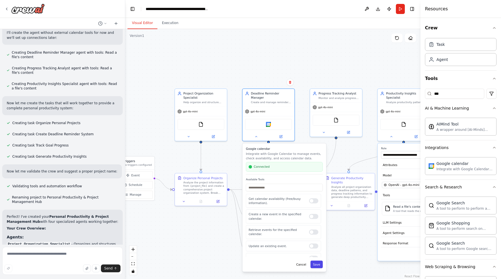
click at [318, 262] on button "Save" at bounding box center [316, 264] width 12 height 8
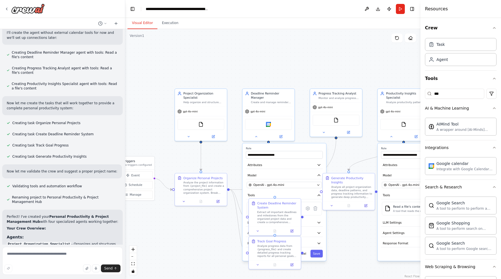
click at [325, 68] on div ".deletable-edge-delete-btn { width: 20px; height: 20px; border: 0px solid #ffff…" at bounding box center [272, 154] width 295 height 250
click at [305, 250] on button "Cancel" at bounding box center [300, 254] width 15 height 8
click at [327, 252] on div ".deletable-edge-delete-btn { width: 20px; height: 20px; border: 0px solid #ffff…" at bounding box center [272, 154] width 295 height 250
click at [198, 125] on img at bounding box center [200, 123] width 5 height 5
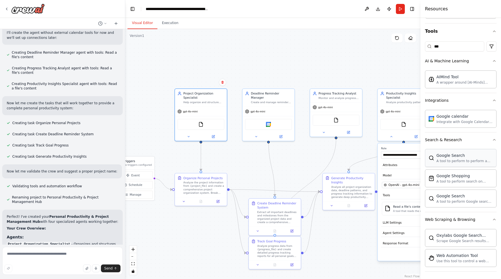
scroll to position [48, 0]
click at [468, 101] on button "Integrations" at bounding box center [461, 99] width 72 height 15
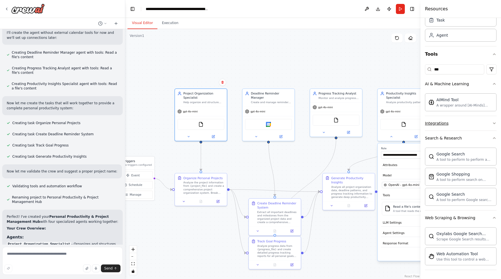
click at [464, 126] on button "Integrations" at bounding box center [461, 123] width 72 height 15
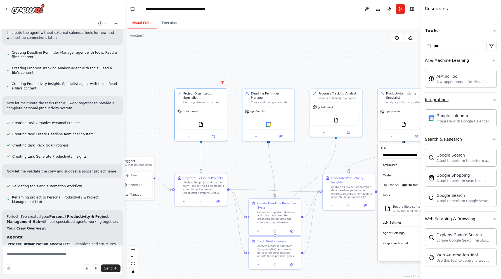
click at [468, 101] on button "Integrations" at bounding box center [461, 99] width 72 height 15
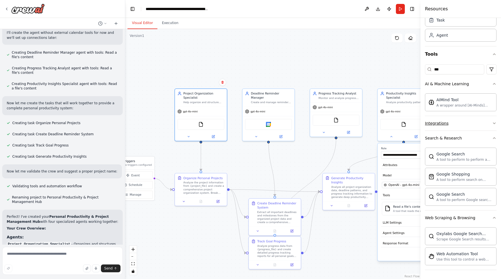
scroll to position [24, 0]
click at [465, 141] on button "Search & Research" at bounding box center [461, 138] width 72 height 15
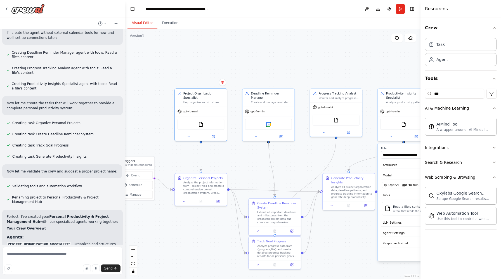
click at [480, 177] on button "Web Scraping & Browsing" at bounding box center [461, 177] width 72 height 15
click at [462, 46] on div "Task" at bounding box center [461, 44] width 72 height 13
click at [33, 261] on textarea at bounding box center [62, 261] width 120 height 28
paste textarea "**********"
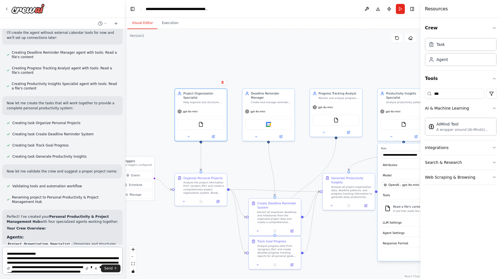
scroll to position [65, 0]
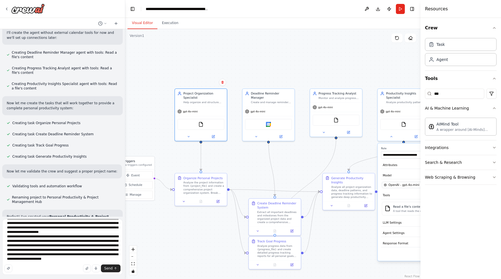
click at [43, 265] on div "Send" at bounding box center [62, 268] width 116 height 8
click at [35, 265] on div "Send" at bounding box center [62, 268] width 116 height 8
click at [32, 263] on textarea at bounding box center [62, 247] width 120 height 56
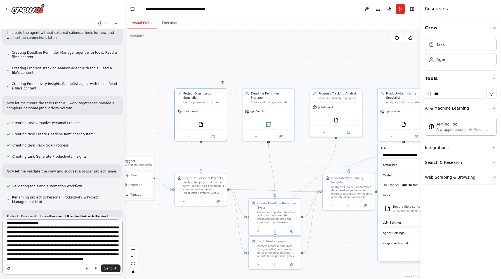
type textarea "**********"
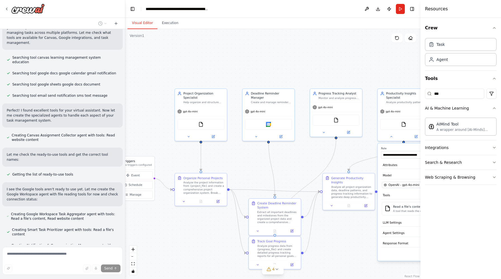
scroll to position [912, 0]
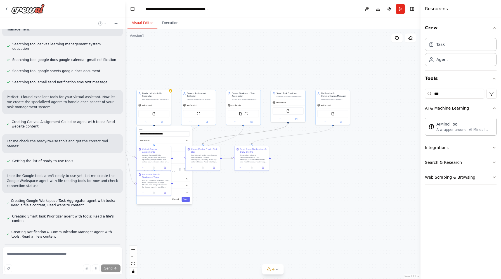
drag, startPoint x: 369, startPoint y: 189, endPoint x: 297, endPoint y: 164, distance: 76.4
click at [297, 164] on div ".deletable-edge-delete-btn { width: 20px; height: 20px; border: 0px solid #ffff…" at bounding box center [272, 154] width 295 height 250
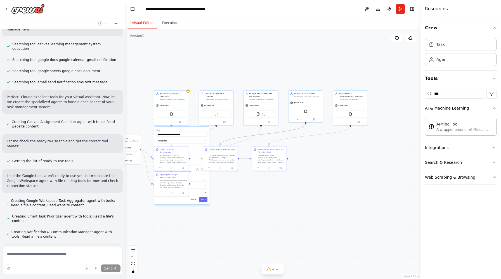
drag, startPoint x: 296, startPoint y: 165, endPoint x: 313, endPoint y: 166, distance: 17.3
click at [313, 166] on div ".deletable-edge-delete-btn { width: 20px; height: 20px; border: 0px solid #ffff…" at bounding box center [272, 154] width 295 height 250
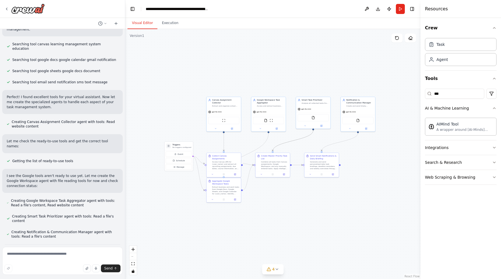
drag, startPoint x: 216, startPoint y: 199, endPoint x: 266, endPoint y: 202, distance: 49.6
click at [266, 203] on div ".deletable-edge-delete-btn { width: 20px; height: 20px; border: 0px solid #ffff…" at bounding box center [272, 154] width 295 height 250
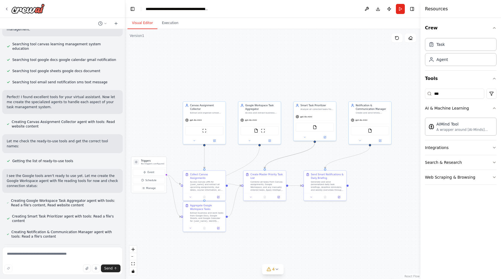
drag, startPoint x: 319, startPoint y: 135, endPoint x: 325, endPoint y: 150, distance: 16.5
click at [325, 150] on div ".deletable-edge-delete-btn { width: 20px; height: 20px; border: 0px solid #ffff…" at bounding box center [272, 154] width 295 height 250
click at [205, 127] on img at bounding box center [204, 129] width 4 height 4
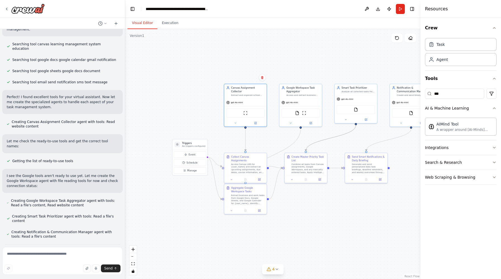
drag, startPoint x: 285, startPoint y: 222, endPoint x: 326, endPoint y: 205, distance: 44.1
click at [326, 205] on div ".deletable-edge-delete-btn { width: 20px; height: 20px; border: 0px solid #ffff…" at bounding box center [272, 154] width 295 height 250
click at [327, 209] on div ".deletable-edge-delete-btn { width: 20px; height: 20px; border: 0px solid #ffff…" at bounding box center [272, 154] width 295 height 250
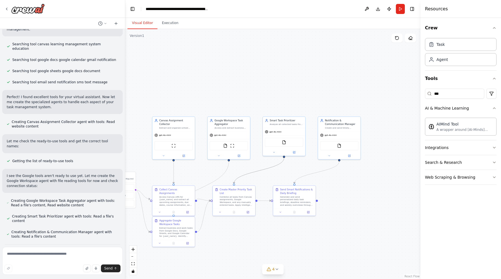
drag, startPoint x: 343, startPoint y: 204, endPoint x: 272, endPoint y: 237, distance: 78.9
click at [272, 237] on div ".deletable-edge-delete-btn { width: 20px; height: 20px; border: 0px solid #ffff…" at bounding box center [272, 154] width 295 height 250
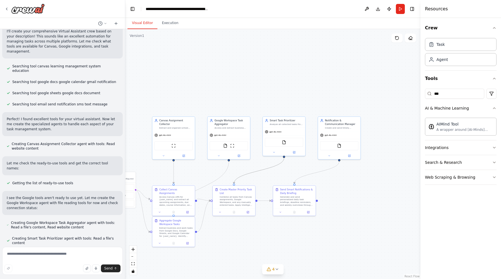
scroll to position [849, 0]
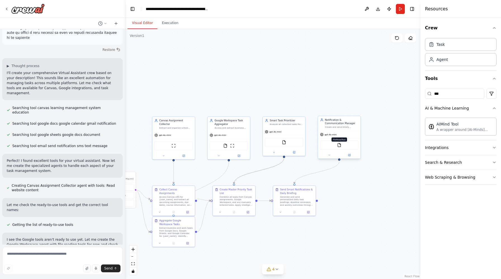
click at [338, 147] on img at bounding box center [339, 145] width 4 height 4
click at [458, 94] on input "***" at bounding box center [454, 94] width 59 height 10
drag, startPoint x: 458, startPoint y: 94, endPoint x: 417, endPoint y: 92, distance: 40.3
click at [420, 93] on div "Resources Crew Task Agent Tools *** AI & Machine Learning AIMind Tool A wrapper…" at bounding box center [460, 139] width 80 height 279
click at [353, 147] on div "FileReadTool ScrapegraphScrapeTool" at bounding box center [339, 145] width 38 height 9
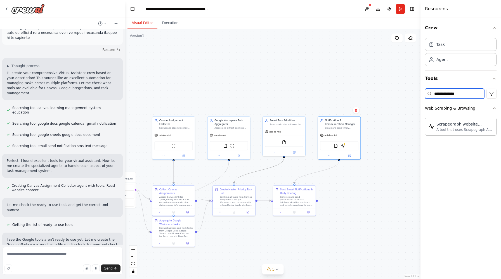
drag, startPoint x: 462, startPoint y: 92, endPoint x: 411, endPoint y: 91, distance: 51.1
click at [411, 91] on div "Create a crew that helps organize your personal projects, sets reminders for im…" at bounding box center [250, 139] width 501 height 279
type input "********"
click at [369, 9] on button at bounding box center [366, 9] width 9 height 10
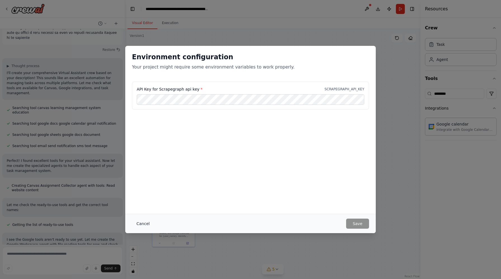
click at [142, 221] on button "Cancel" at bounding box center [143, 223] width 22 height 10
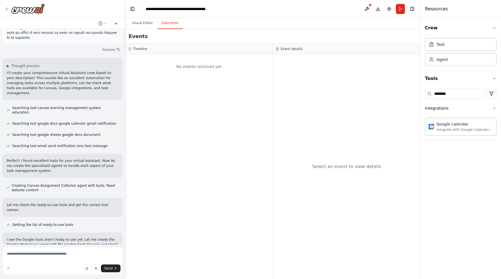
click at [167, 27] on button "Execution" at bounding box center [169, 23] width 25 height 12
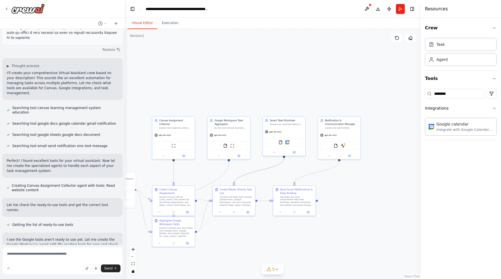
click at [145, 23] on button "Visual Editor" at bounding box center [142, 23] width 30 height 12
click at [399, 12] on button "Run" at bounding box center [400, 9] width 9 height 10
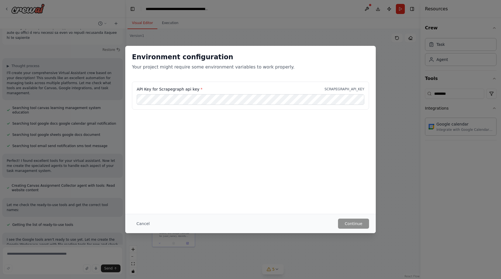
click at [316, 39] on div "Environment configuration Your project might require some environment variables…" at bounding box center [250, 139] width 501 height 279
click at [144, 223] on button "Cancel" at bounding box center [143, 223] width 22 height 10
